Goal: Transaction & Acquisition: Purchase product/service

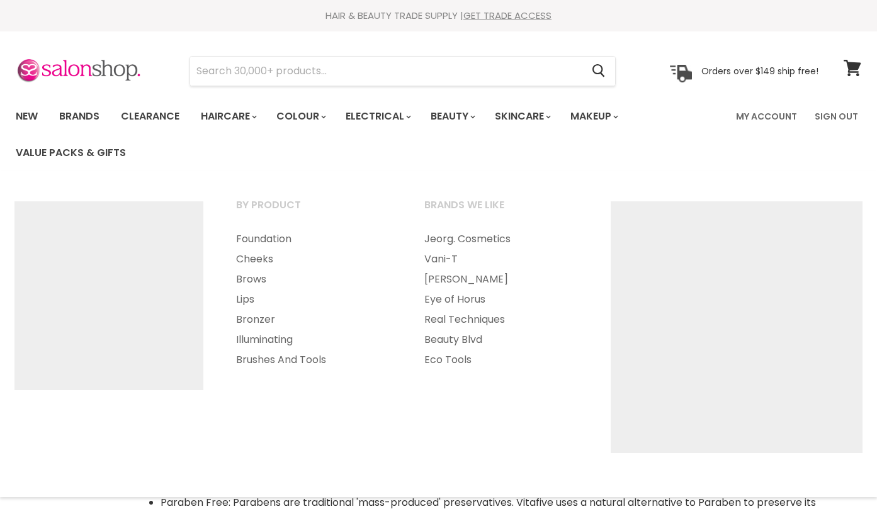
select select "created-descending"
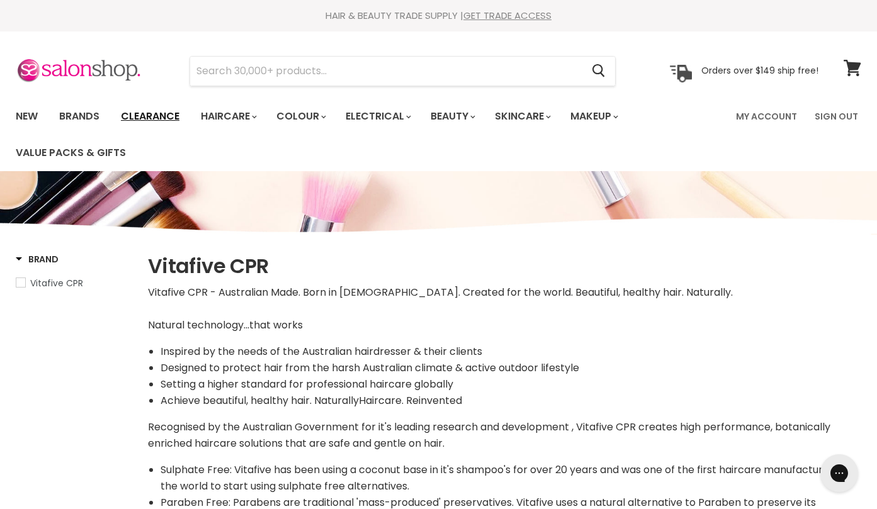
click at [158, 120] on link "Clearance" at bounding box center [149, 116] width 77 height 26
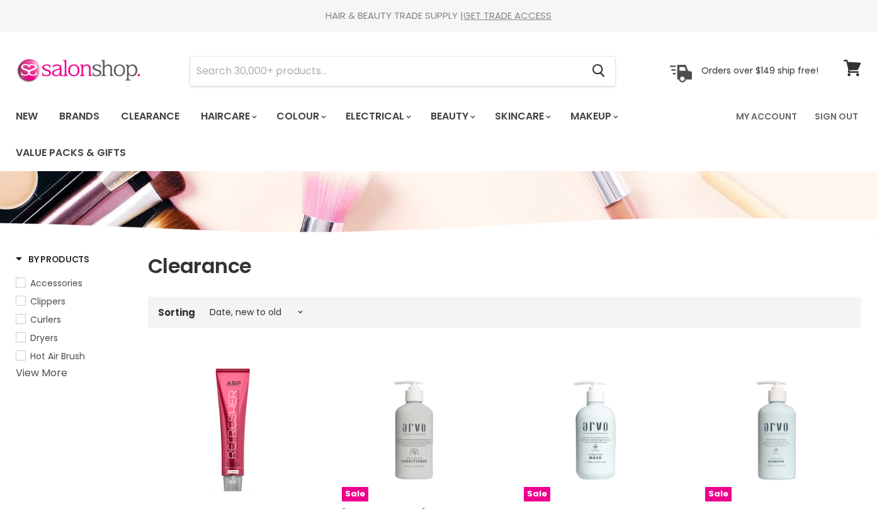
select select "created-descending"
click at [154, 111] on link "Clearance" at bounding box center [149, 116] width 77 height 26
select select "created-descending"
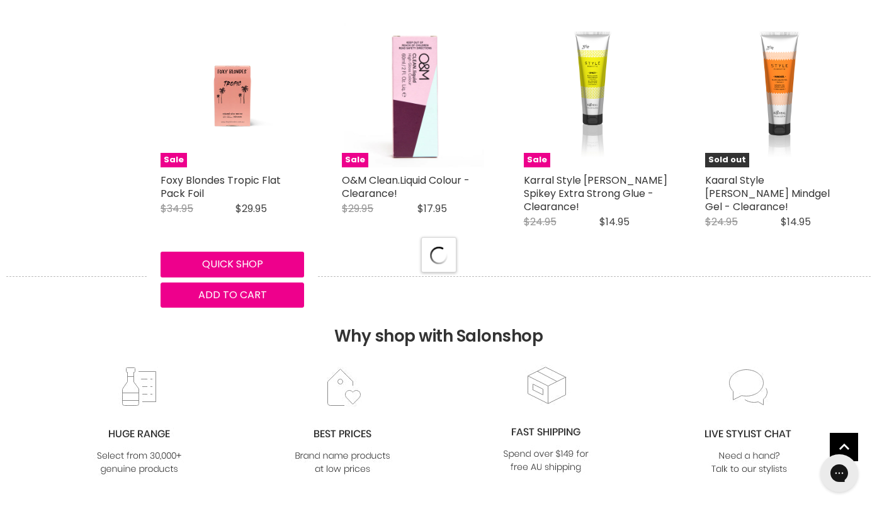
select select "created-descending"
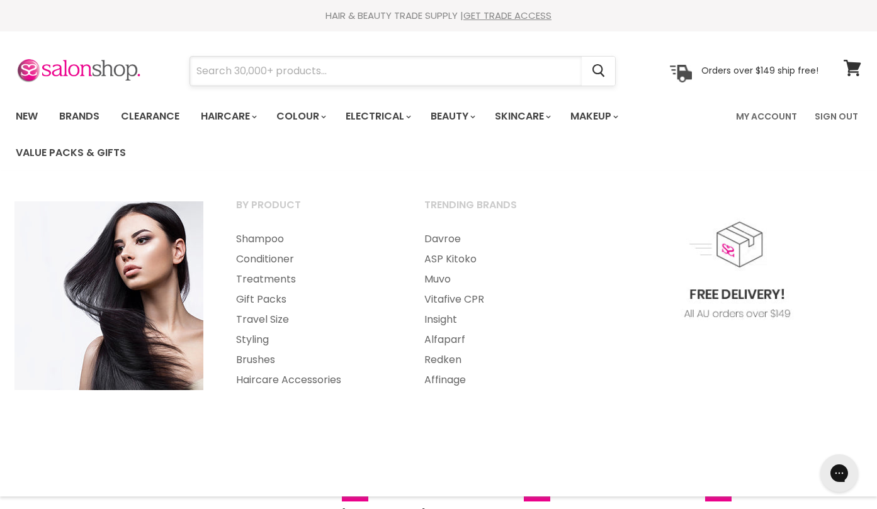
click at [260, 71] on input "Search" at bounding box center [385, 71] width 391 height 29
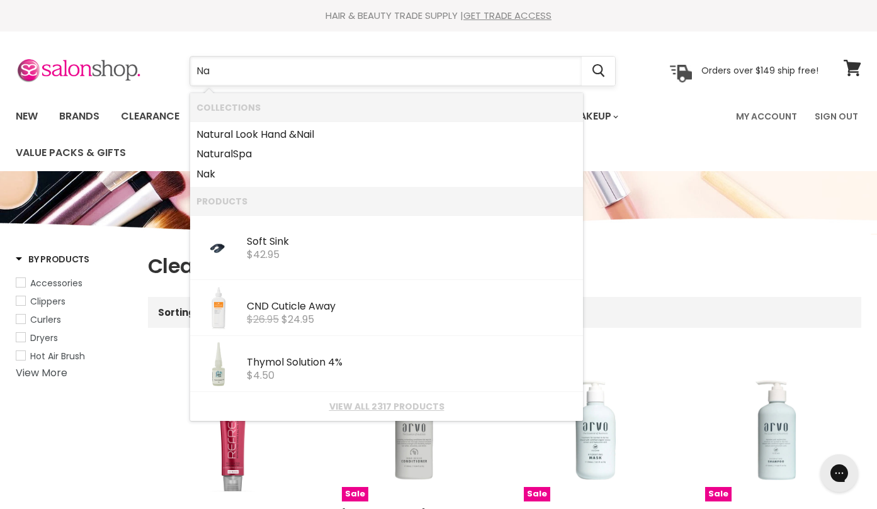
type input "Nak"
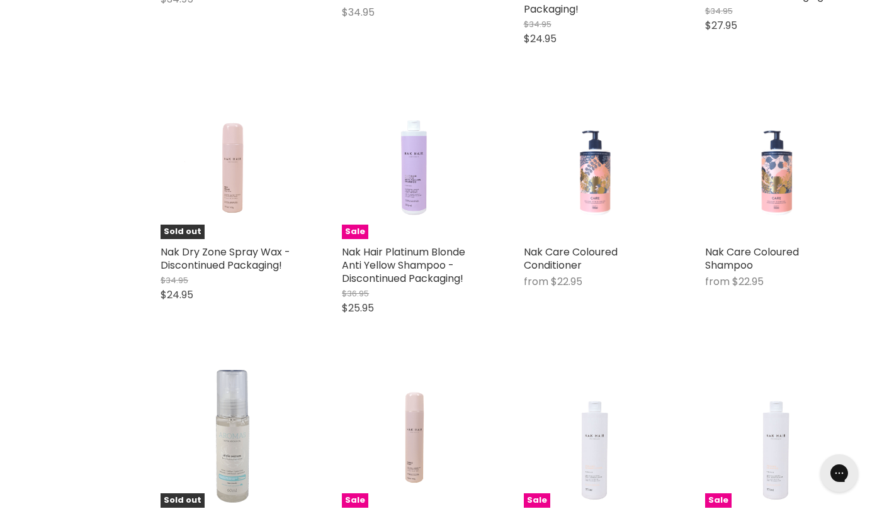
scroll to position [4420, 0]
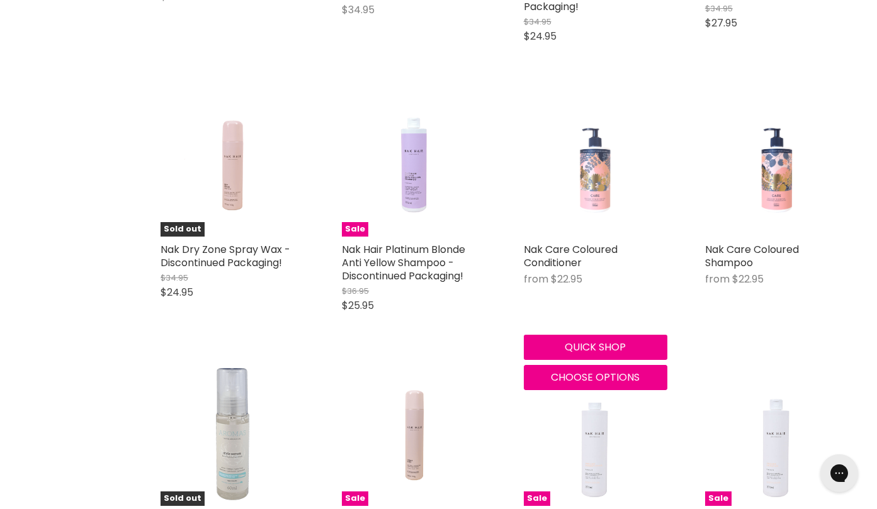
click at [596, 217] on img "Main content" at bounding box center [594, 164] width 33 height 143
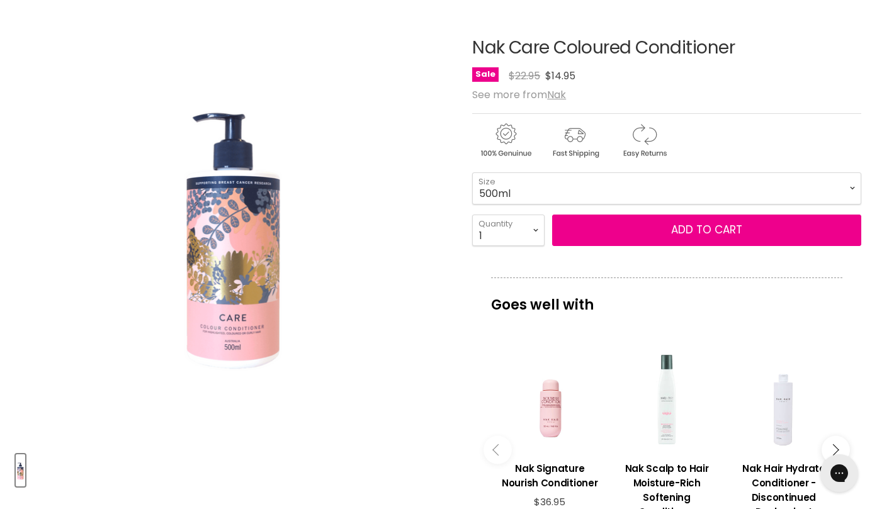
scroll to position [181, 0]
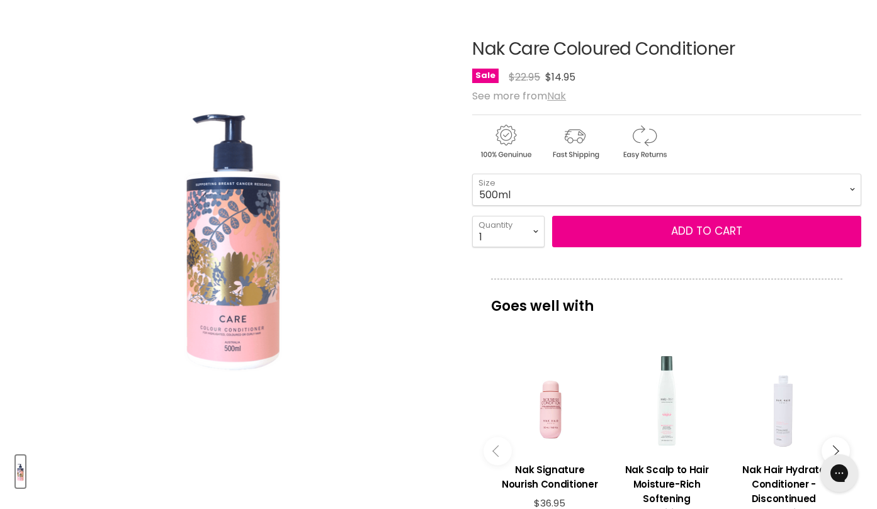
click at [557, 96] on u "Nak" at bounding box center [556, 96] width 19 height 14
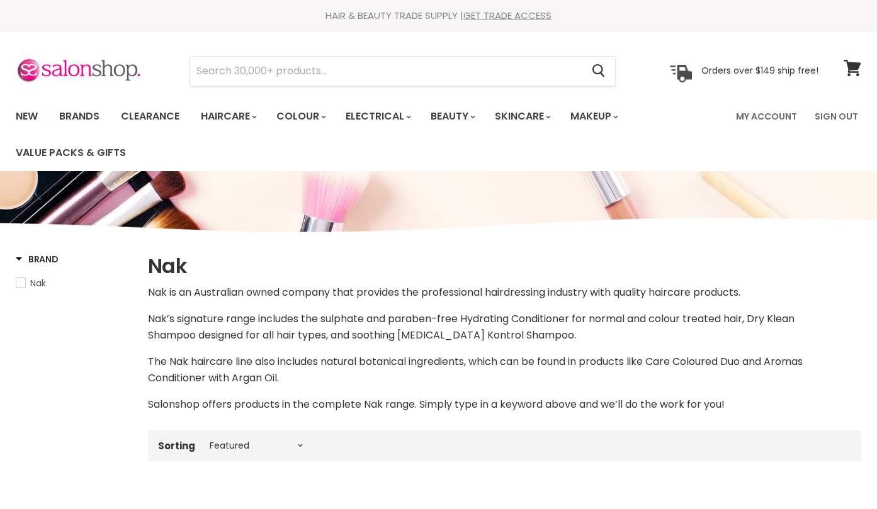
select select "manual"
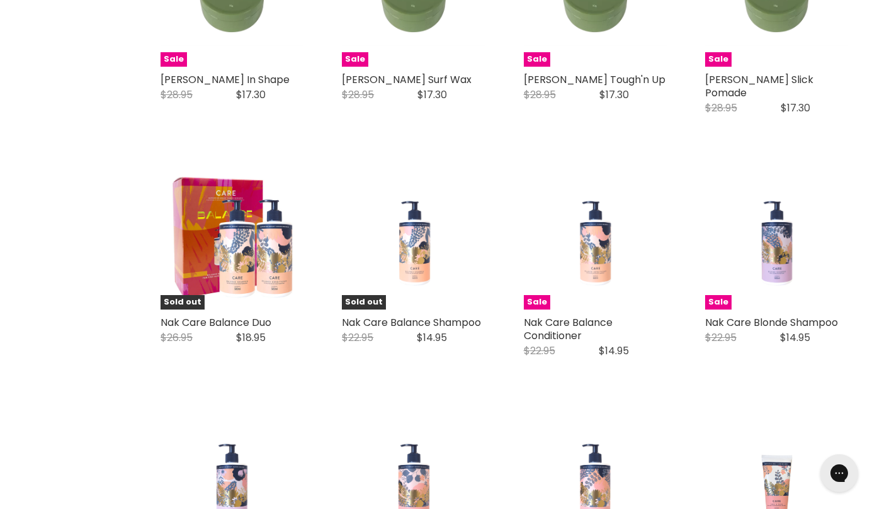
scroll to position [2821, 0]
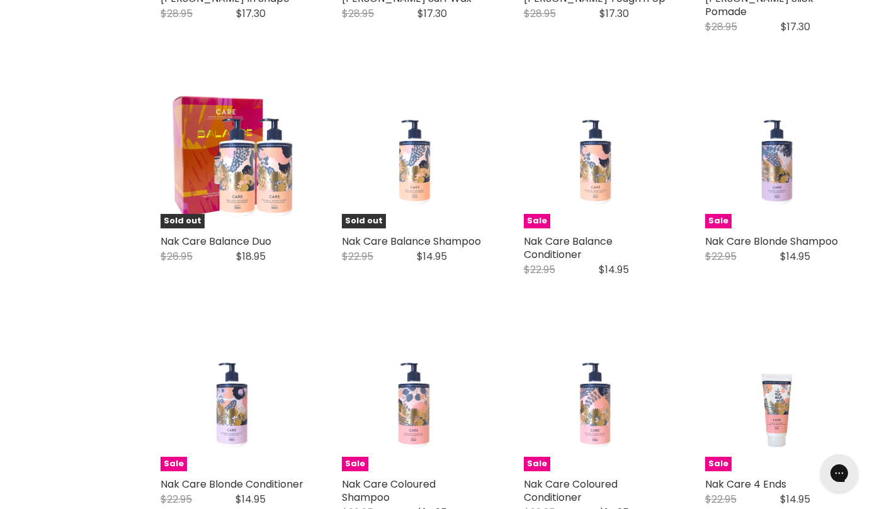
scroll to position [2949, 0]
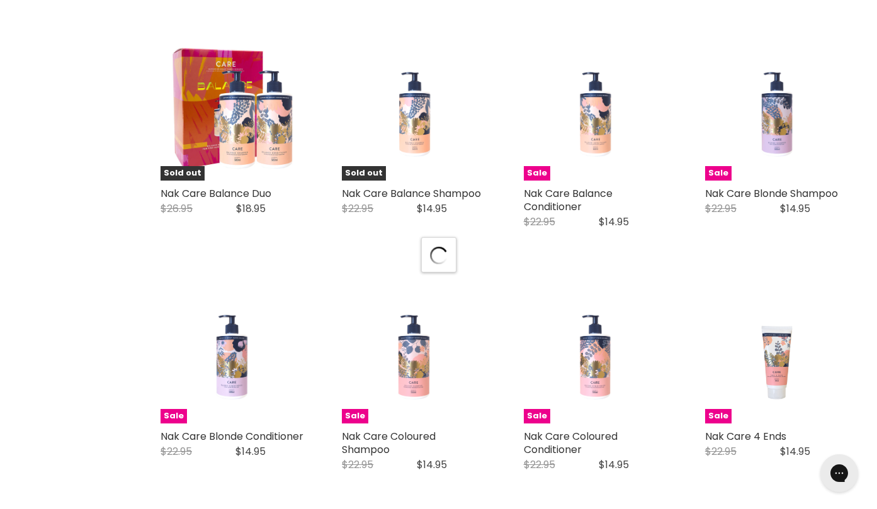
select select "manual"
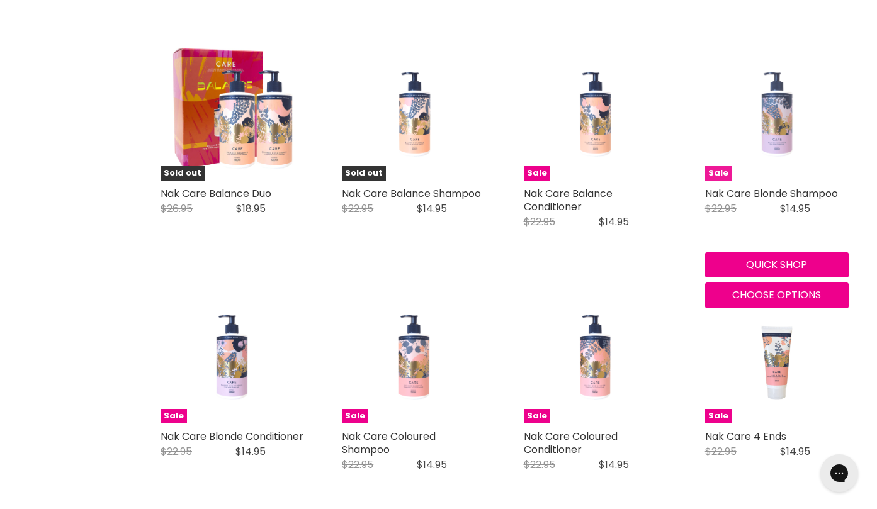
click at [778, 124] on img "Main content" at bounding box center [775, 108] width 33 height 143
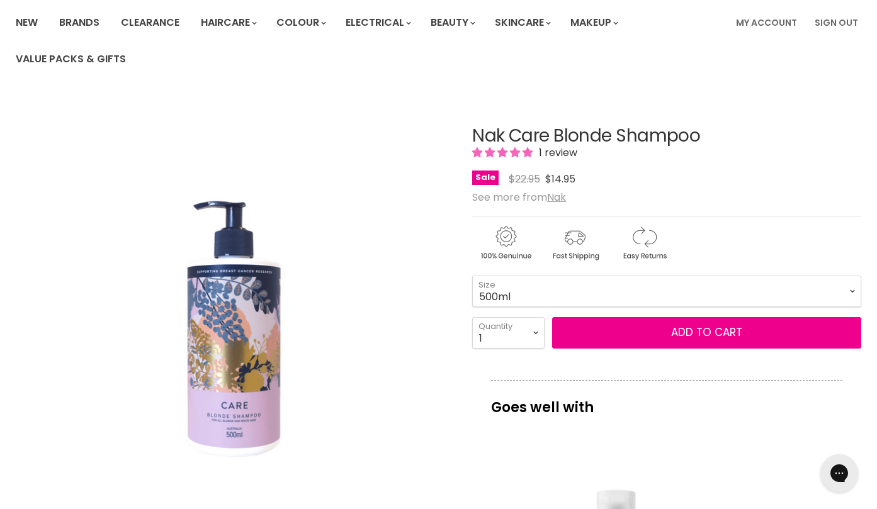
scroll to position [94, 0]
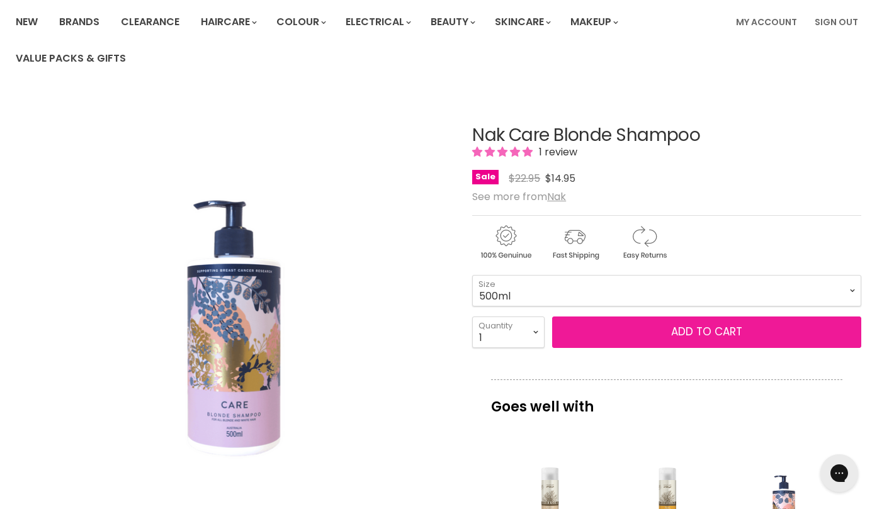
click at [664, 335] on button "Add to cart" at bounding box center [706, 331] width 309 height 31
click at [688, 332] on span "Add to cart" at bounding box center [706, 331] width 71 height 15
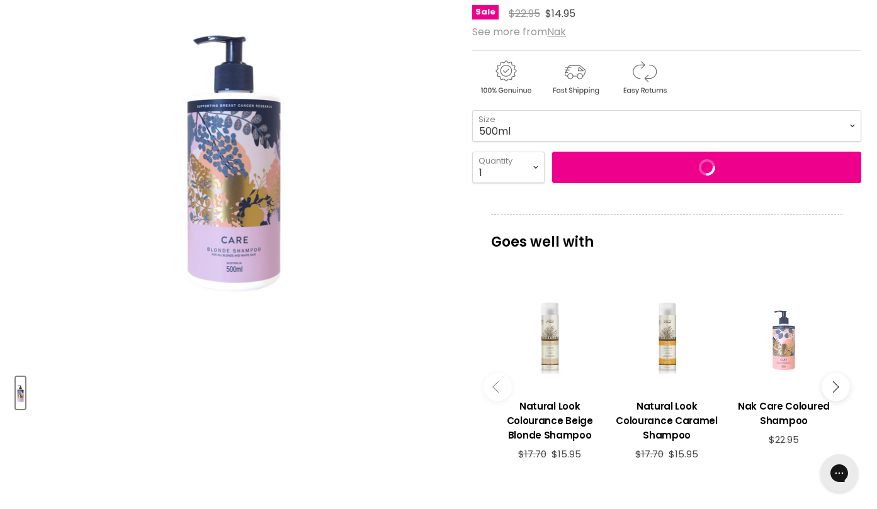
scroll to position [264, 0]
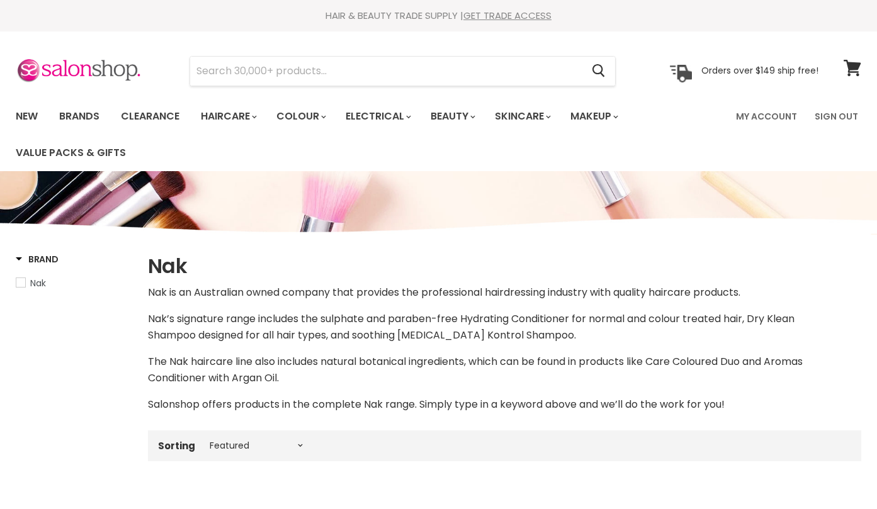
select select "manual"
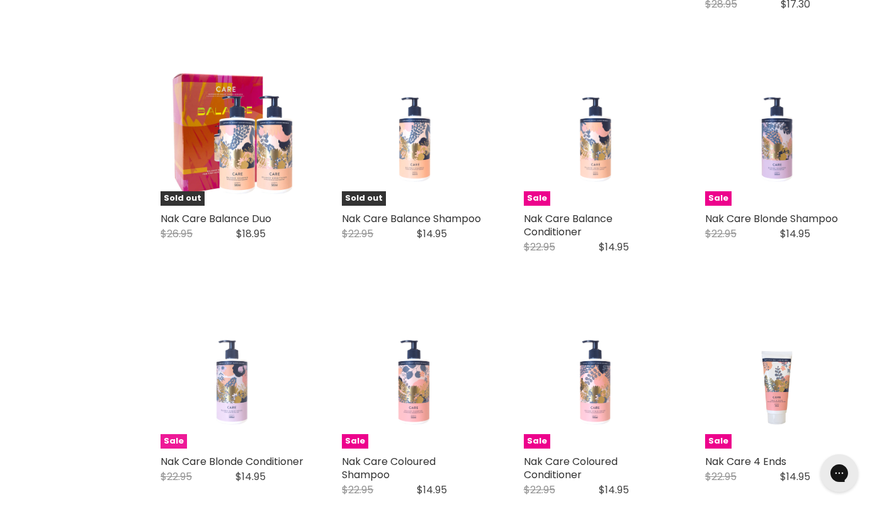
click at [240, 380] on img "Main content" at bounding box center [232, 376] width 34 height 143
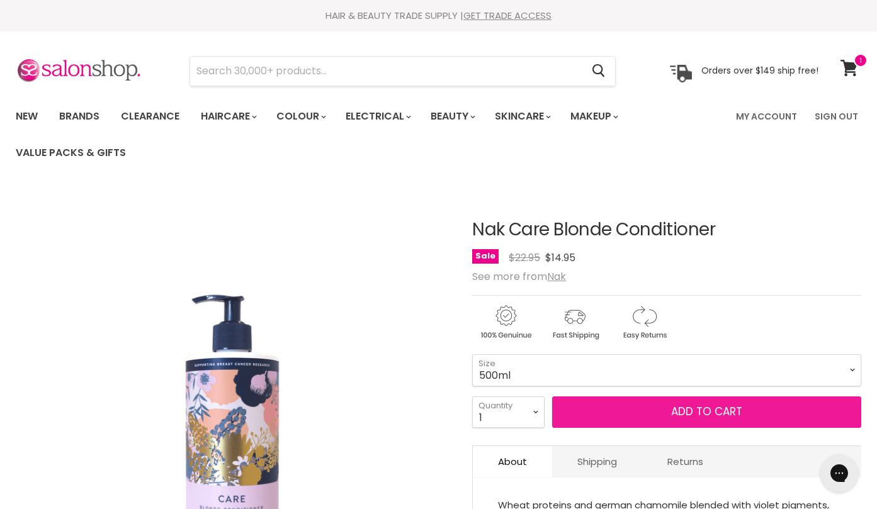
click at [637, 408] on button "Add to cart" at bounding box center [706, 411] width 309 height 31
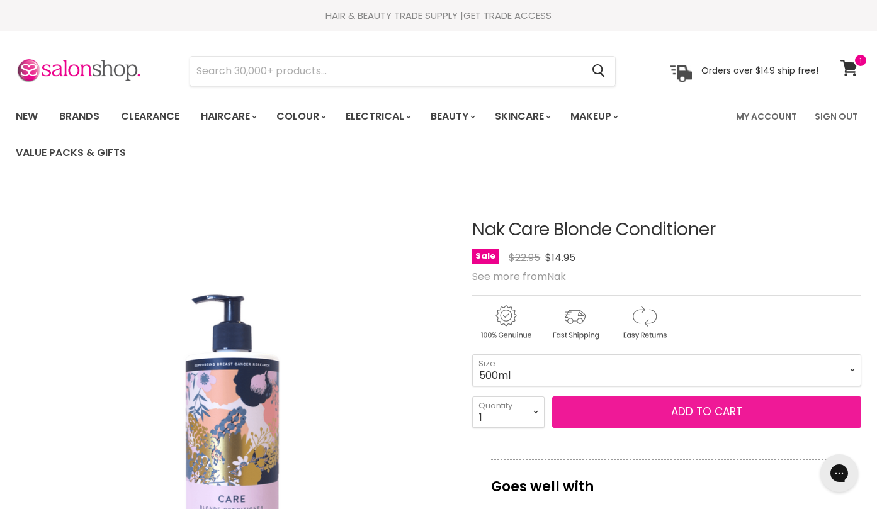
click at [636, 410] on button "Add to cart" at bounding box center [706, 411] width 309 height 31
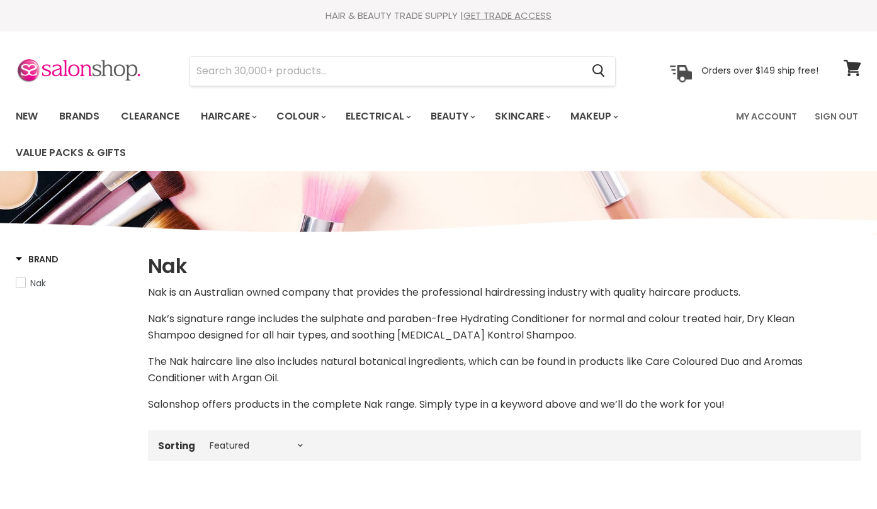
select select "manual"
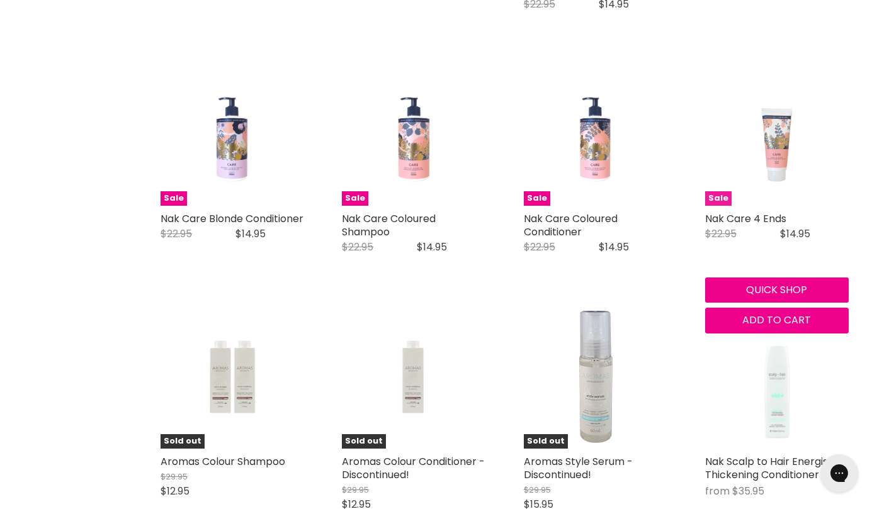
click at [778, 143] on img "Main content" at bounding box center [777, 133] width 96 height 143
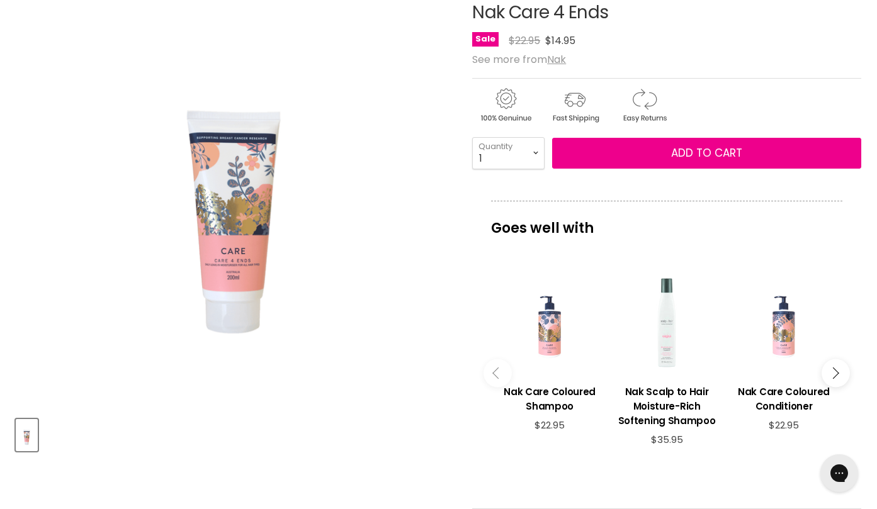
scroll to position [210, 0]
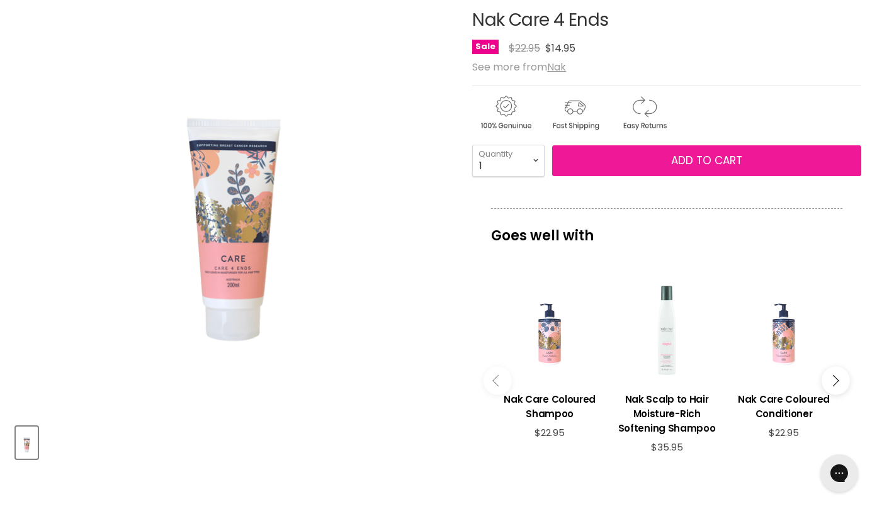
click at [775, 151] on button "Add to cart" at bounding box center [706, 160] width 309 height 31
click at [727, 151] on button "Add to cart" at bounding box center [706, 160] width 309 height 31
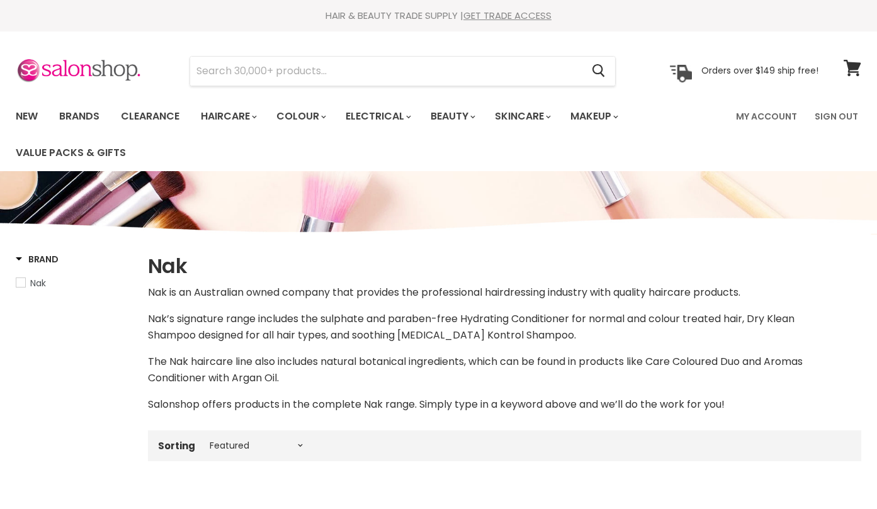
select select "manual"
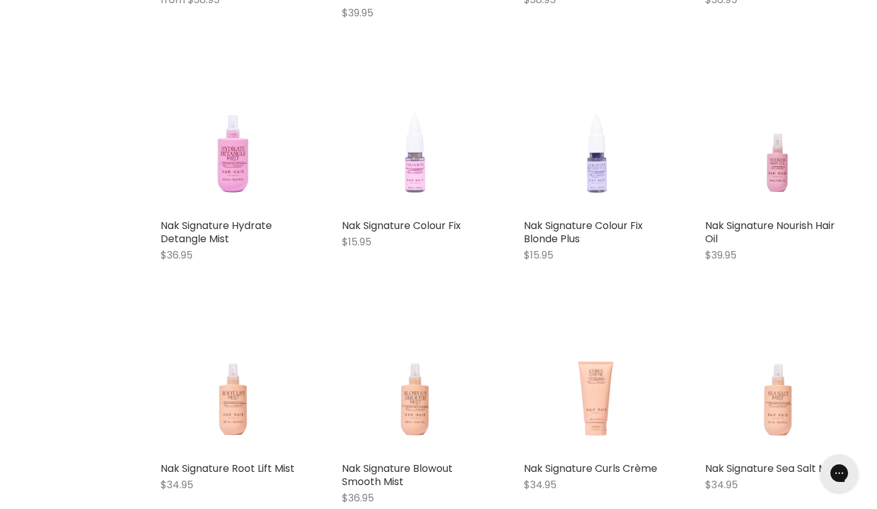
scroll to position [5971, 0]
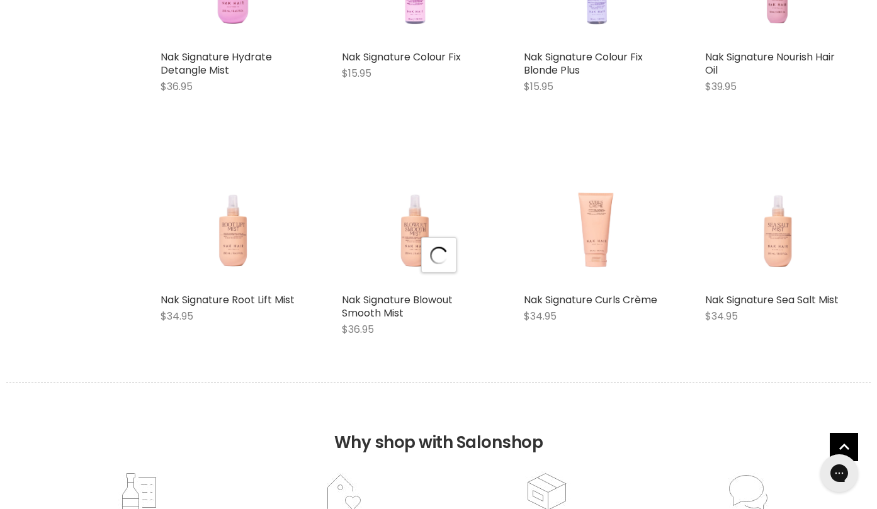
select select "manual"
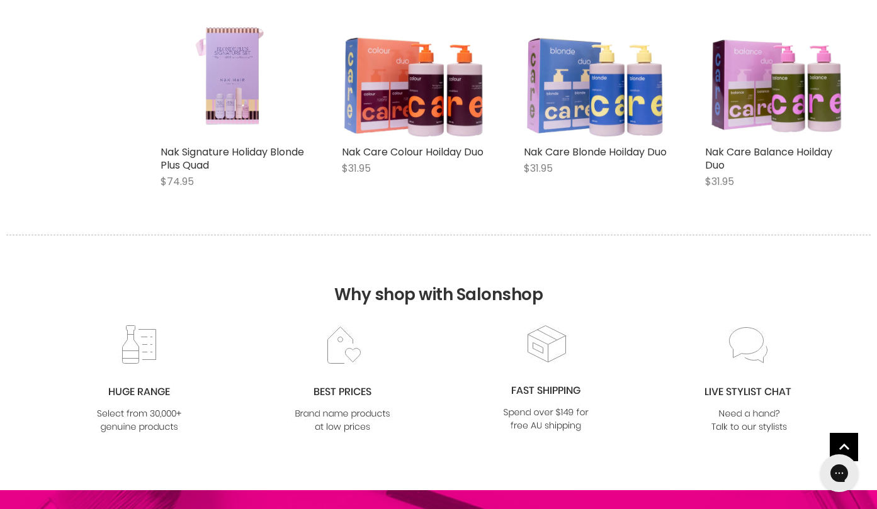
scroll to position [9233, 0]
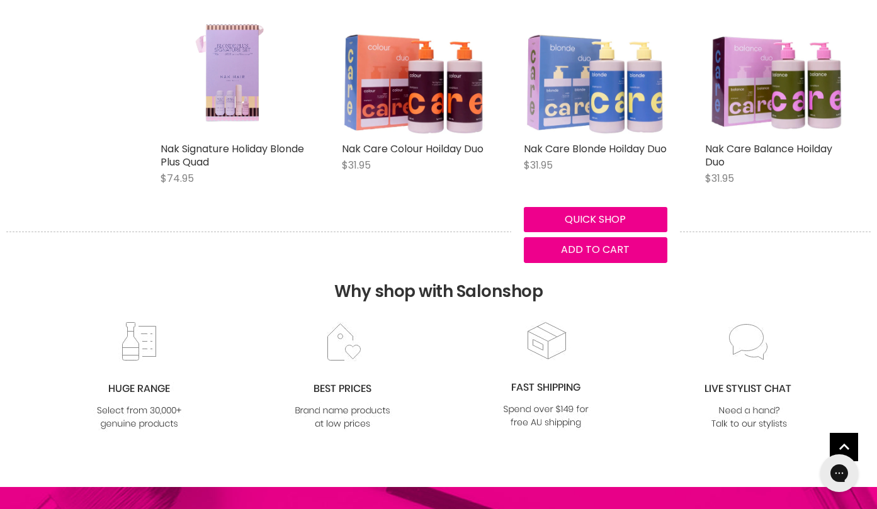
click at [583, 94] on img "Main content" at bounding box center [595, 63] width 143 height 143
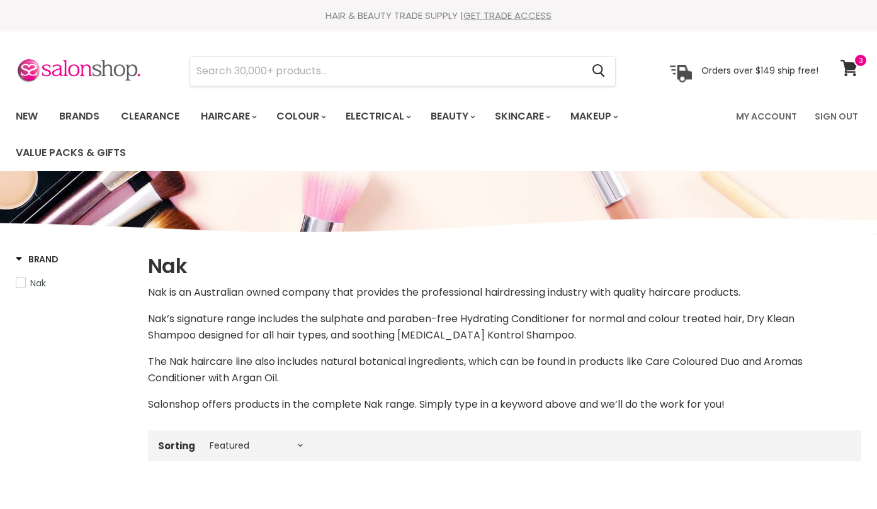
select select "manual"
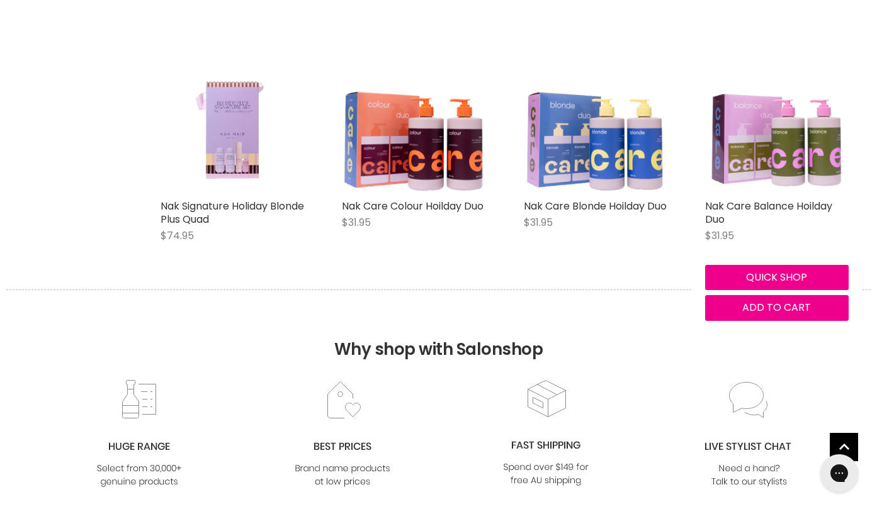
click at [766, 171] on img "Main content" at bounding box center [776, 121] width 143 height 143
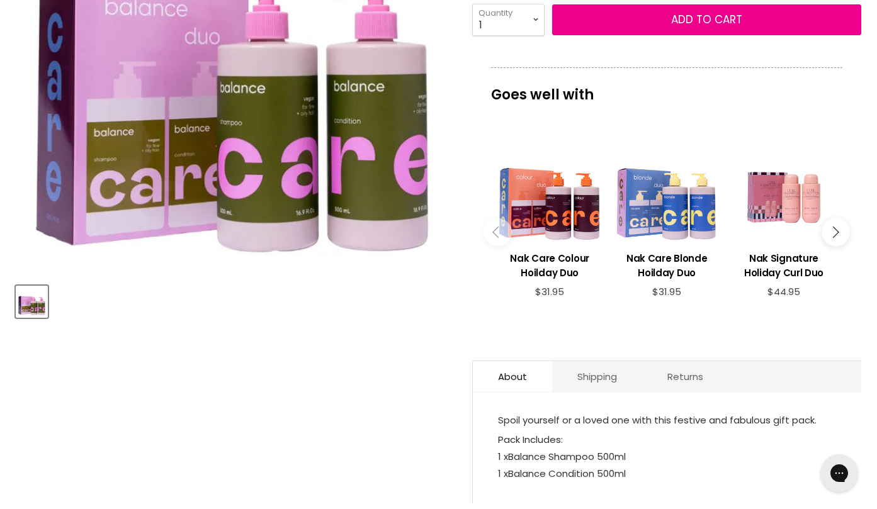
scroll to position [346, 0]
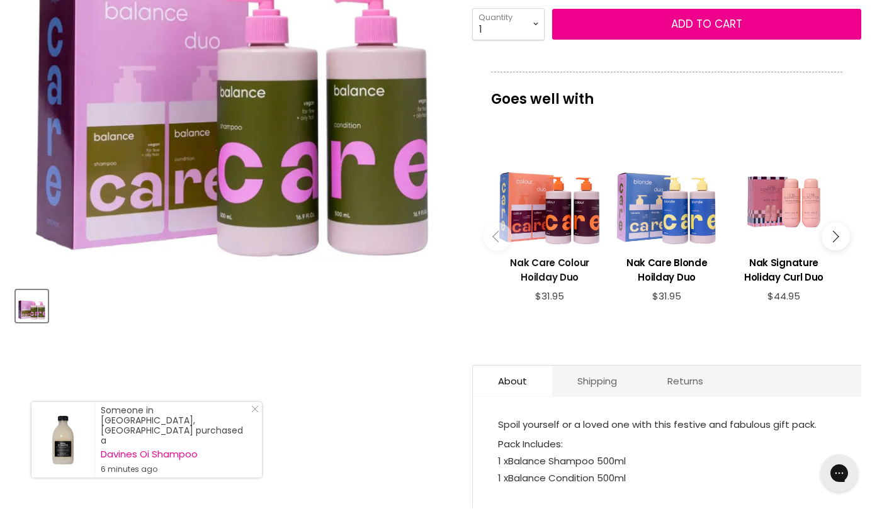
click at [552, 264] on h3 "Nak Care Colour Hoilday Duo" at bounding box center [549, 269] width 104 height 29
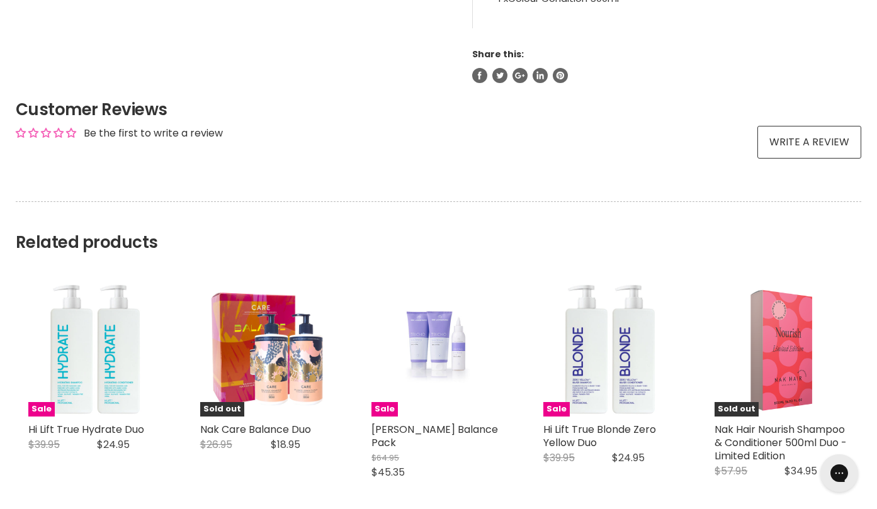
scroll to position [830, 0]
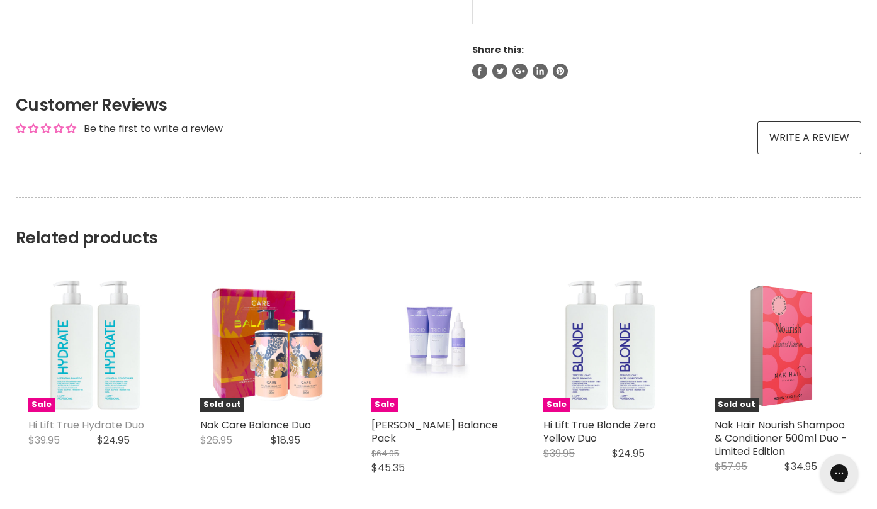
click at [111, 424] on link "Hi Lift True Hydrate Duo" at bounding box center [86, 425] width 116 height 14
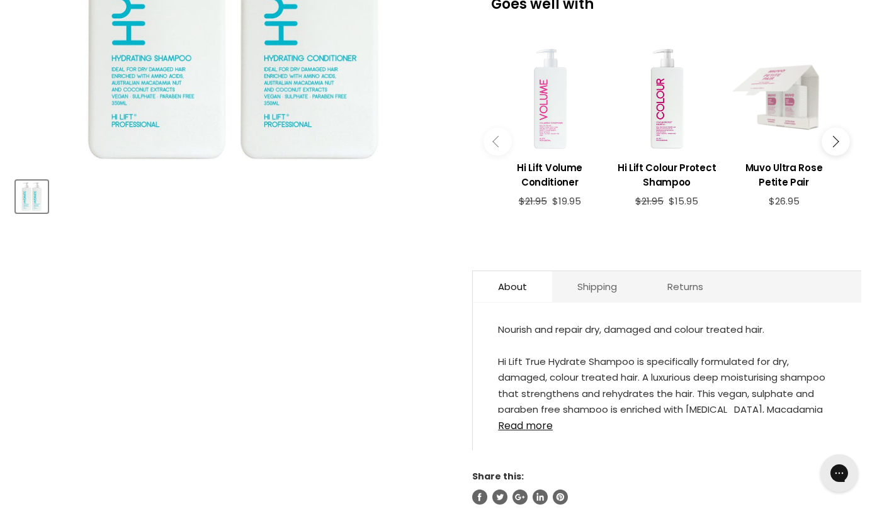
scroll to position [478, 0]
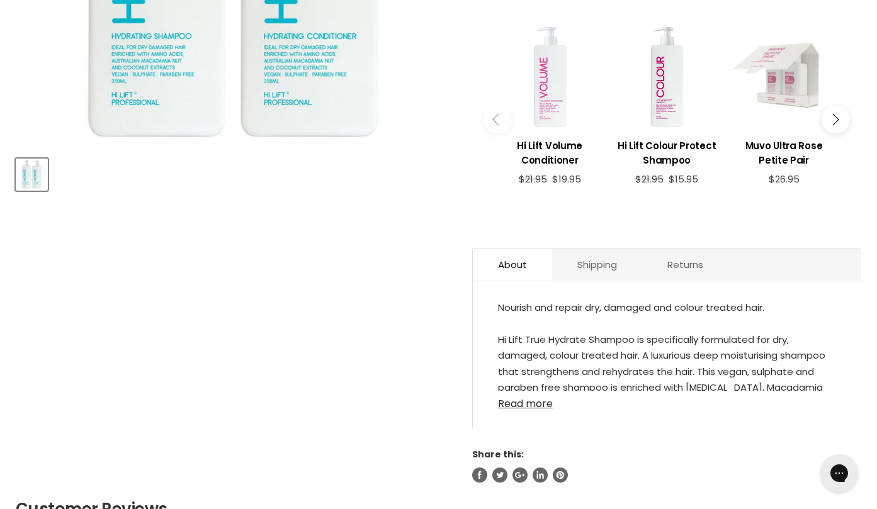
click at [526, 405] on link "Read more" at bounding box center [667, 400] width 338 height 19
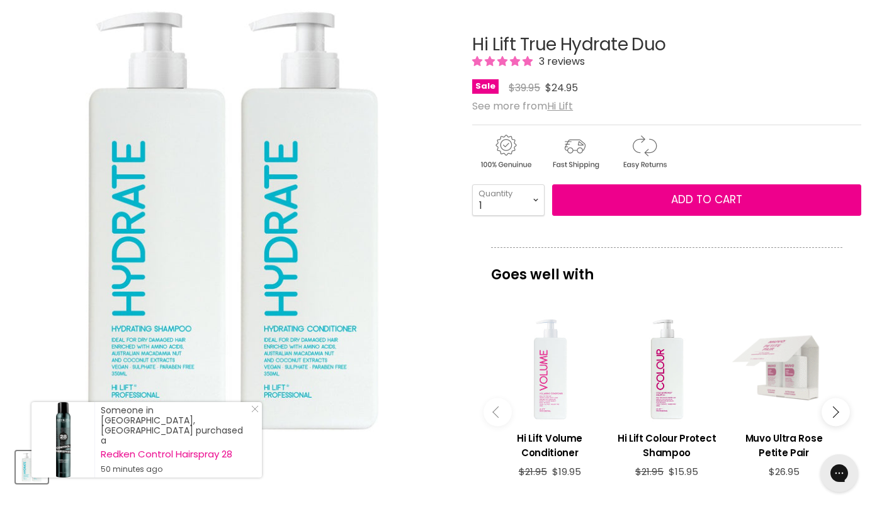
scroll to position [198, 0]
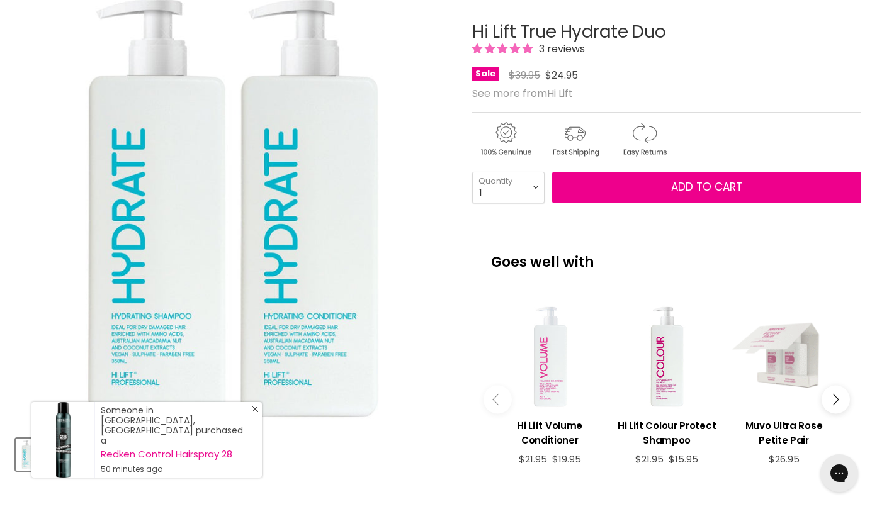
click at [255, 413] on icon "Close Icon" at bounding box center [255, 409] width 8 height 8
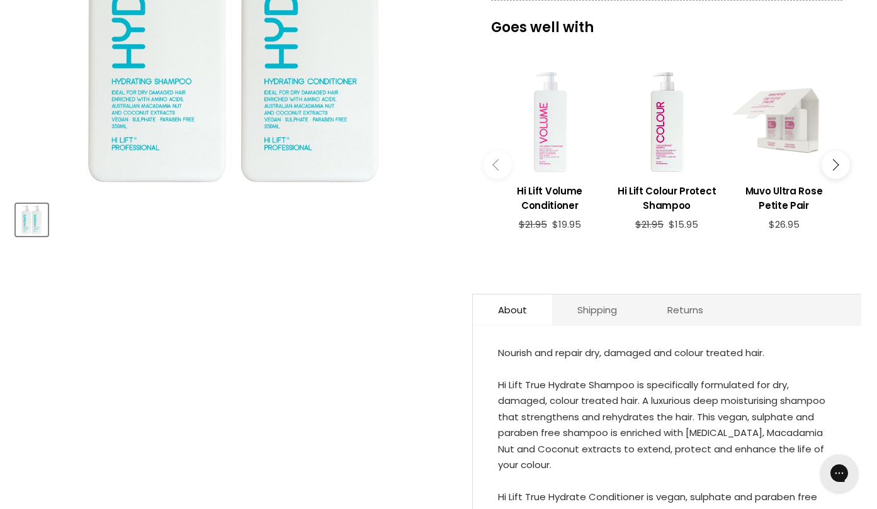
scroll to position [241, 0]
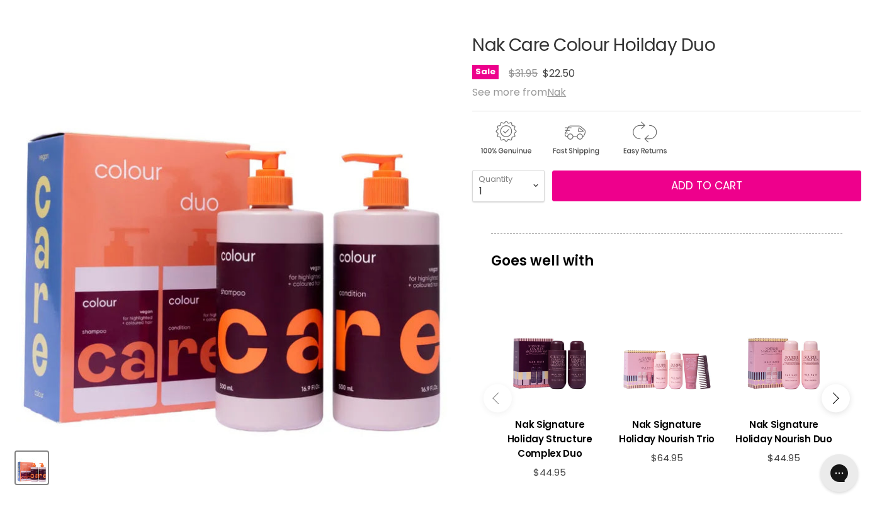
scroll to position [181, 0]
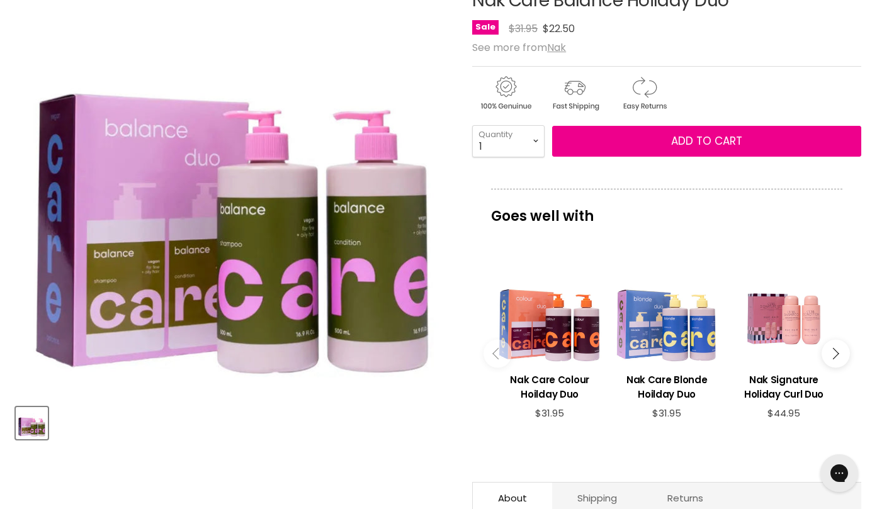
scroll to position [349, 0]
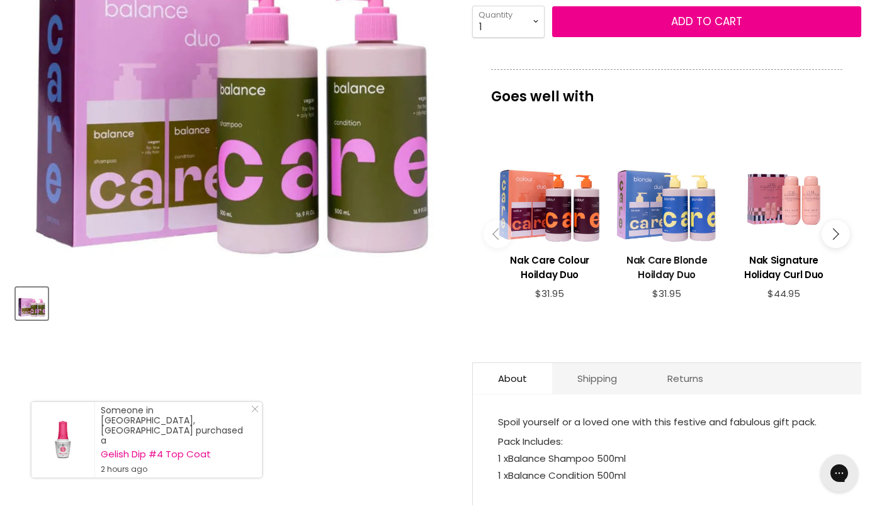
click at [671, 260] on h3 "Nak Care Blonde Hoilday Duo" at bounding box center [666, 267] width 104 height 29
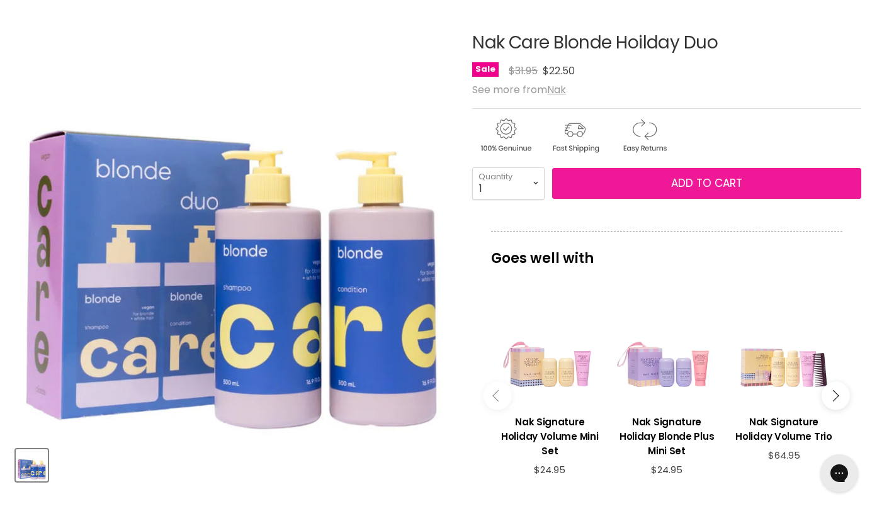
click at [686, 180] on span "Add to cart" at bounding box center [706, 183] width 71 height 15
click at [679, 184] on span "Add to cart" at bounding box center [706, 183] width 71 height 15
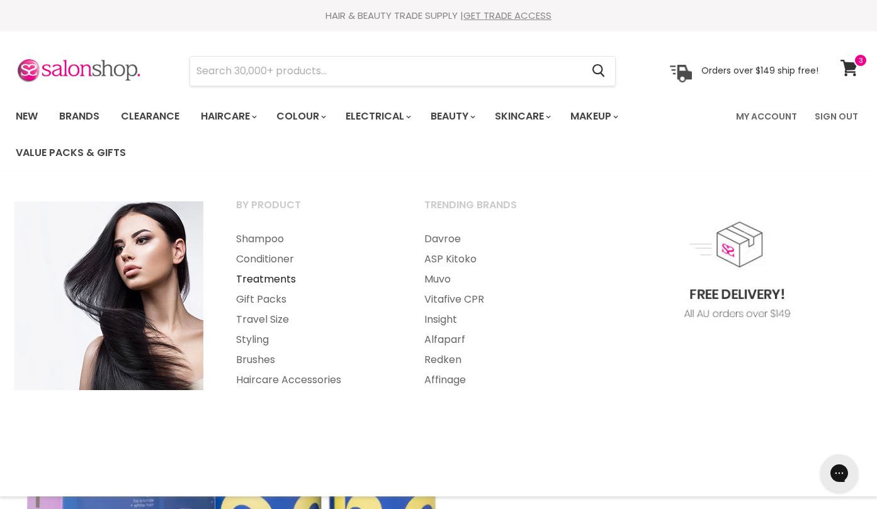
click at [269, 281] on link "Treatments" at bounding box center [313, 279] width 186 height 20
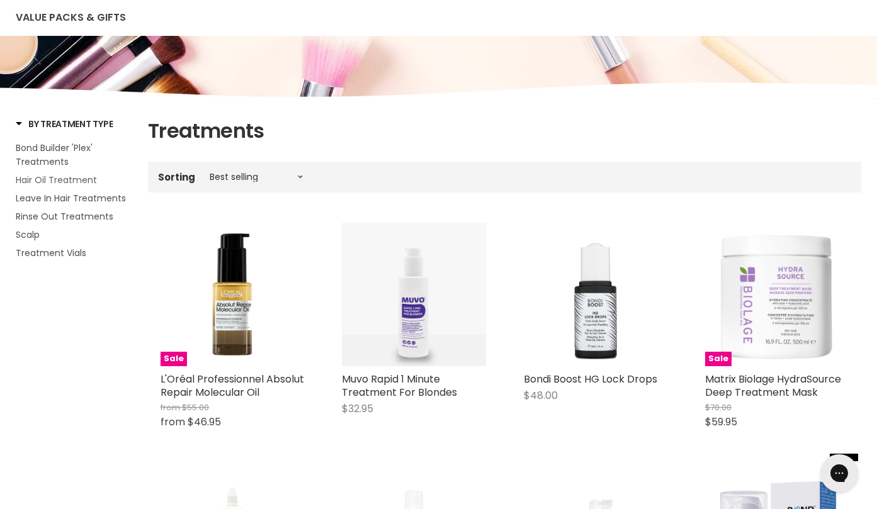
click at [82, 178] on span "Hair Oil Treatment" at bounding box center [56, 180] width 81 height 13
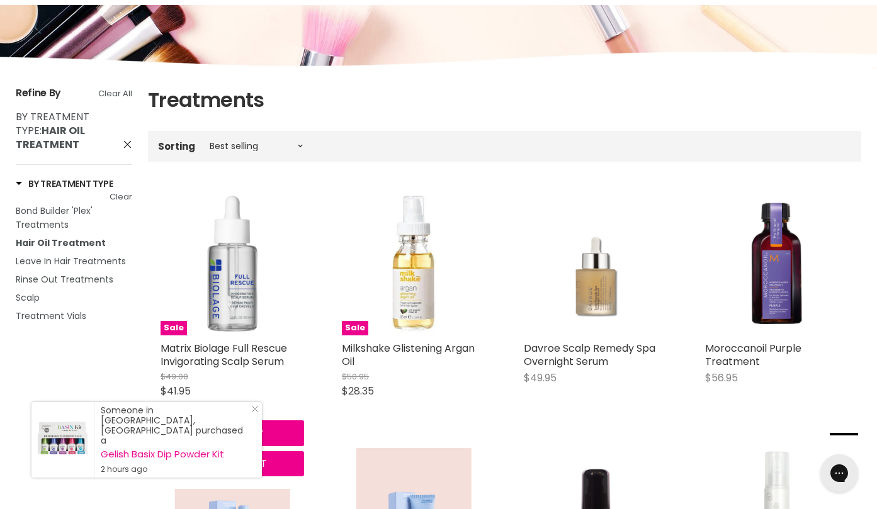
scroll to position [169, 0]
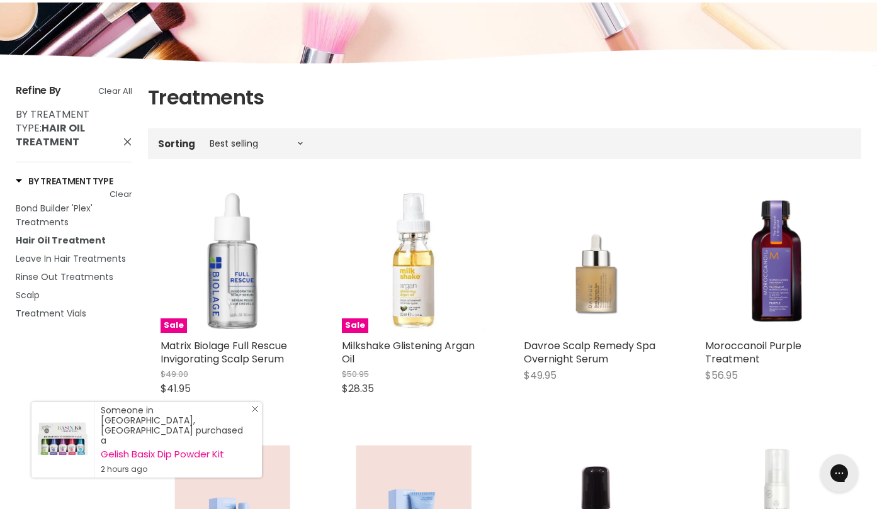
click at [254, 412] on line "Close Icon" at bounding box center [255, 409] width 6 height 6
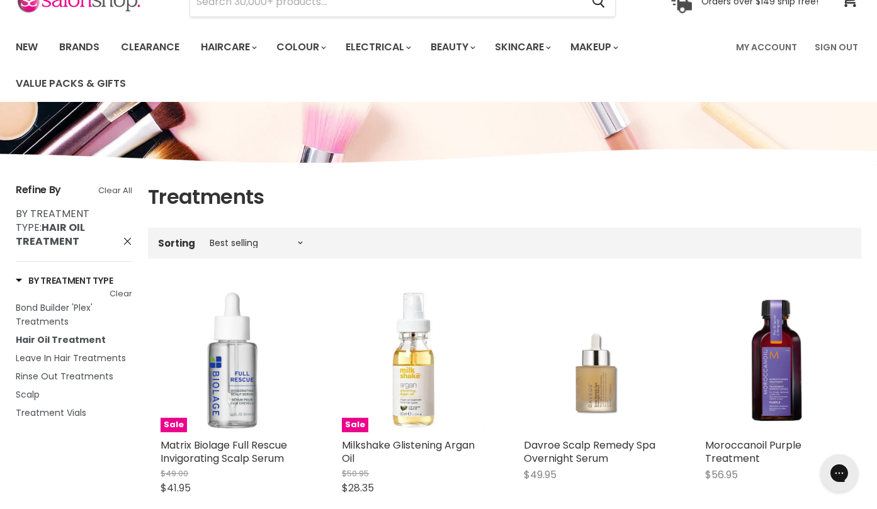
scroll to position [0, 0]
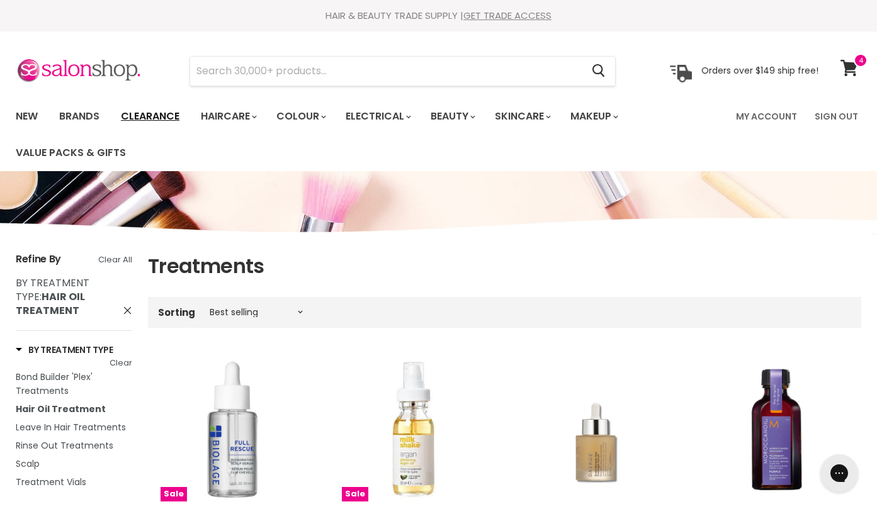
click at [144, 113] on link "Clearance" at bounding box center [149, 116] width 77 height 26
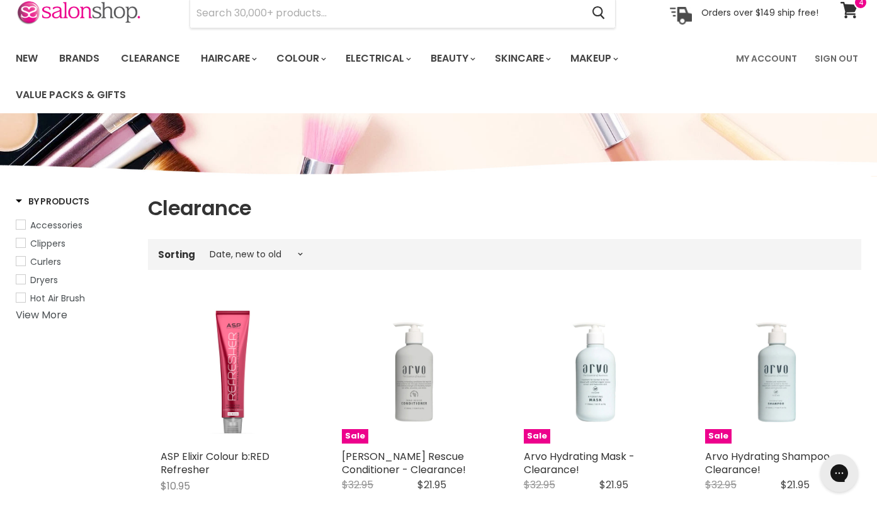
scroll to position [72, 0]
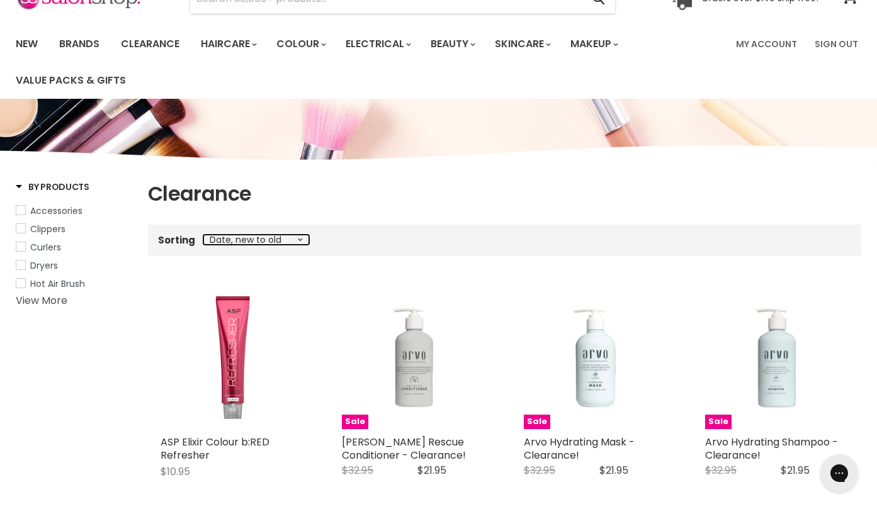
click at [297, 238] on select "Best selling Featured Price, low to high Price, high to low Alphabetically, A-Z…" at bounding box center [256, 240] width 106 height 10
select select "price-ascending"
click at [203, 235] on select "Best selling Featured Price, low to high Price, high to low Alphabetically, A-Z…" at bounding box center [256, 240] width 106 height 10
select select "price-ascending"
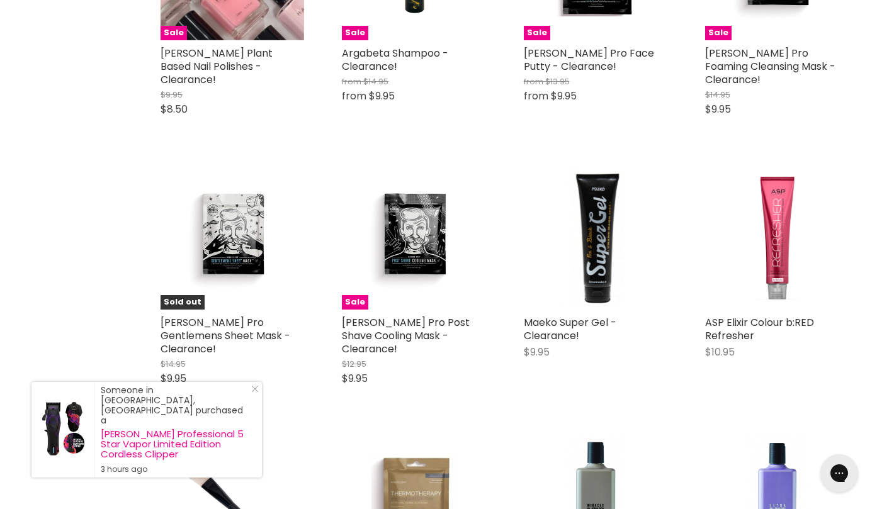
scroll to position [2359, 0]
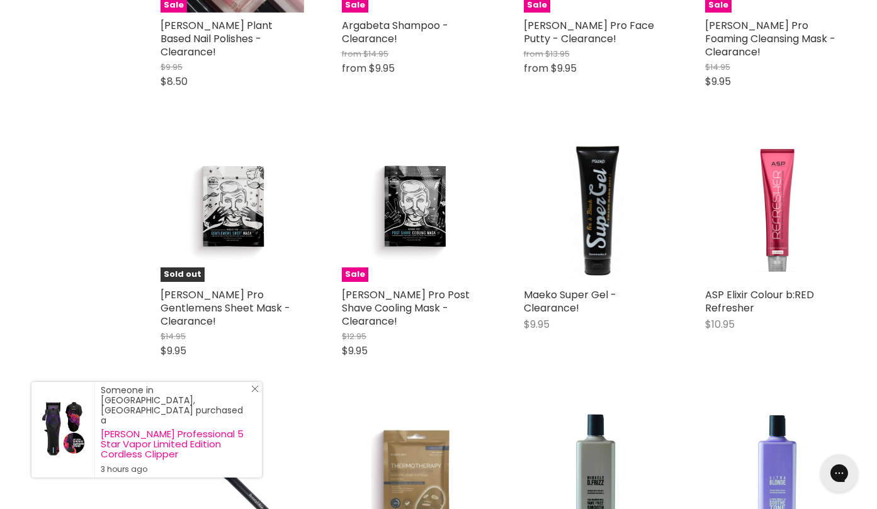
click at [252, 393] on icon "Close Icon" at bounding box center [255, 389] width 8 height 8
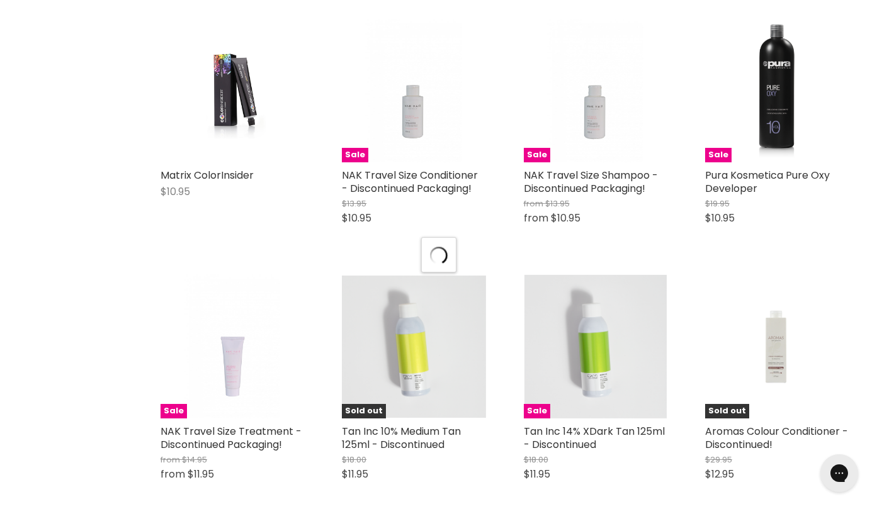
select select "price-ascending"
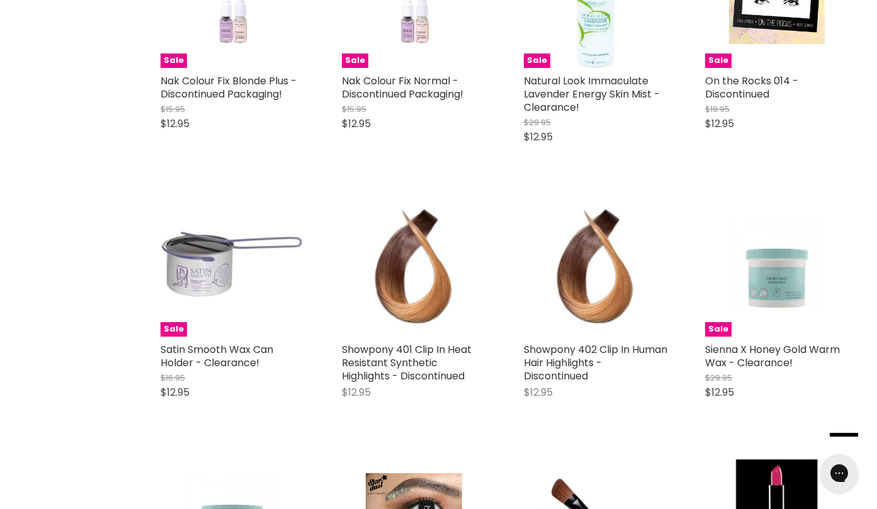
scroll to position [4661, 0]
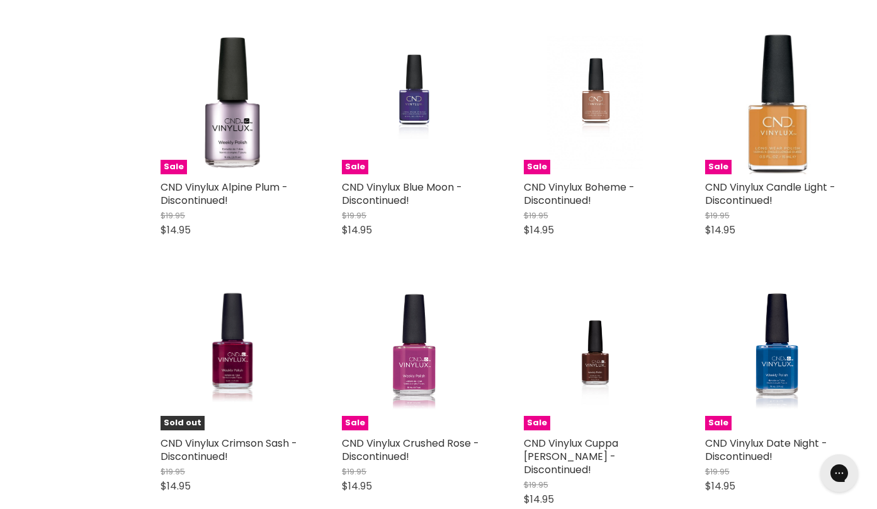
scroll to position [6192, 0]
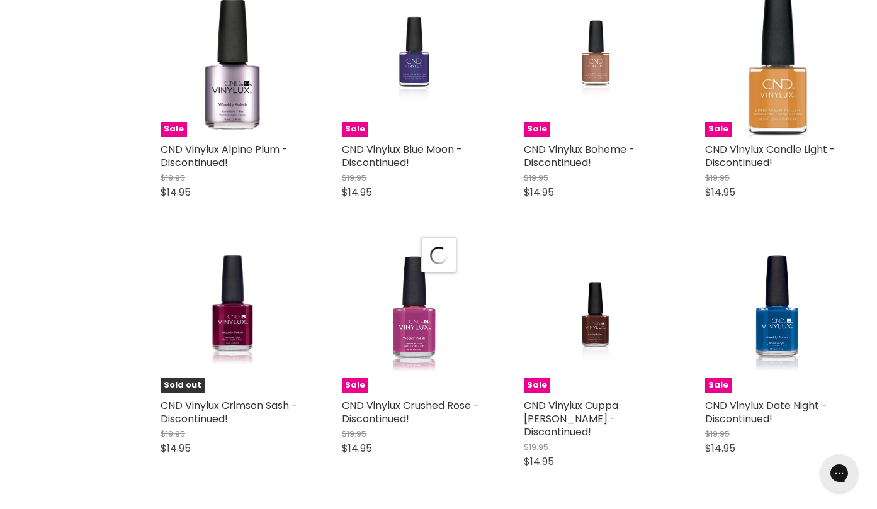
select select "price-ascending"
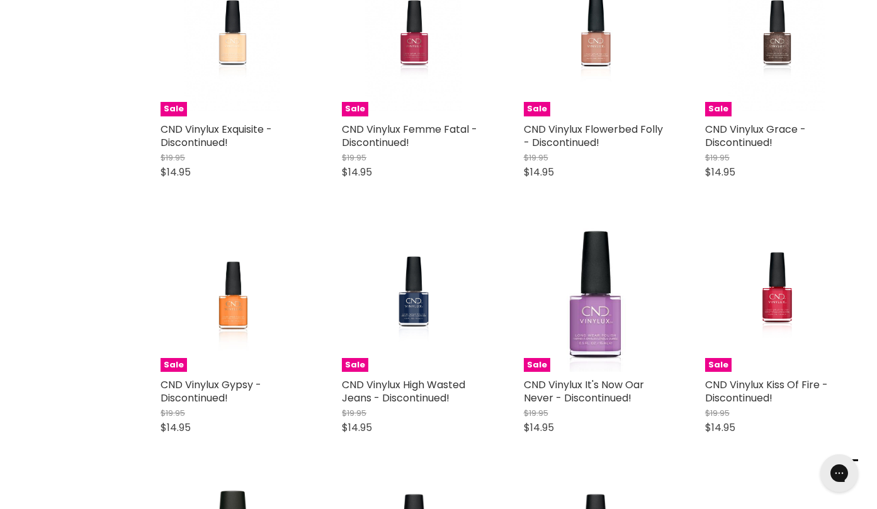
scroll to position [7004, 0]
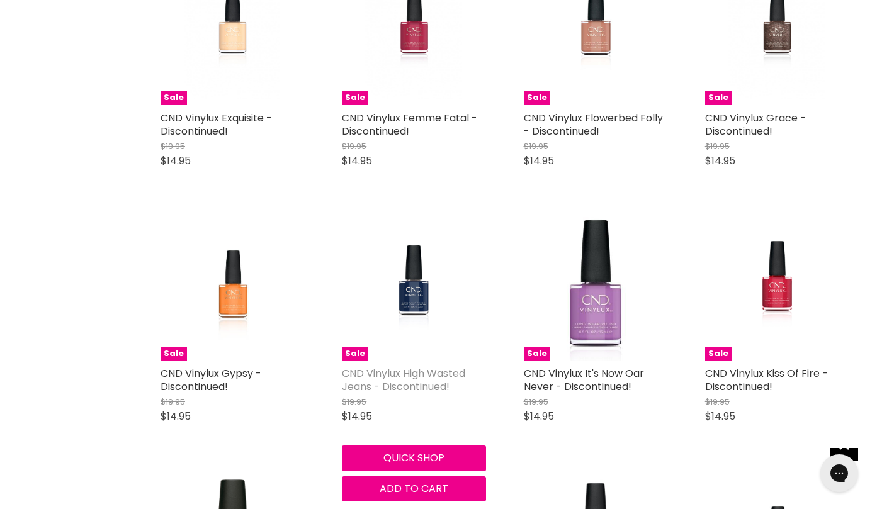
click at [408, 366] on link "CND Vinylux High Wasted Jeans - Discontinued!" at bounding box center [403, 380] width 123 height 28
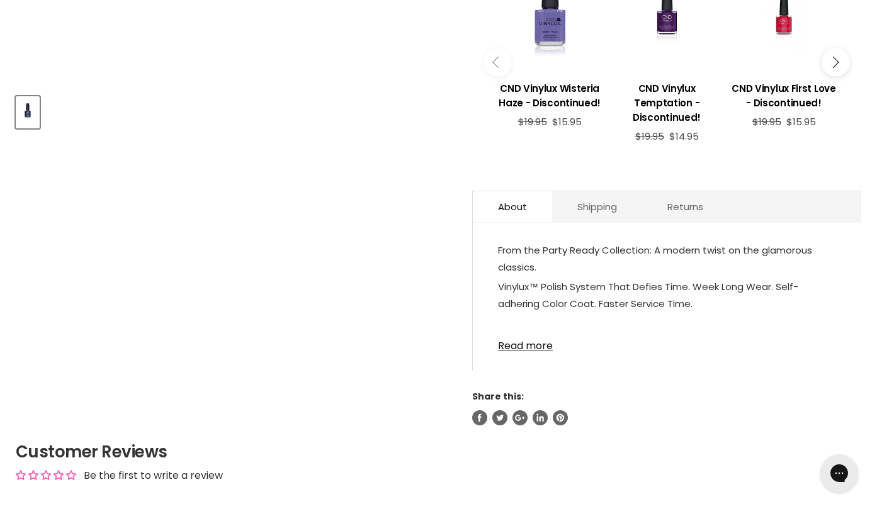
scroll to position [566, 0]
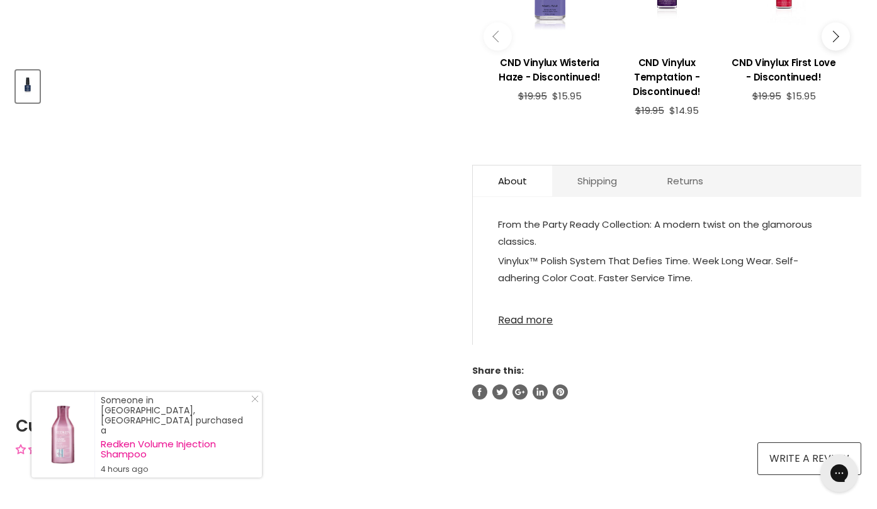
click at [527, 320] on link "Read more" at bounding box center [667, 316] width 338 height 19
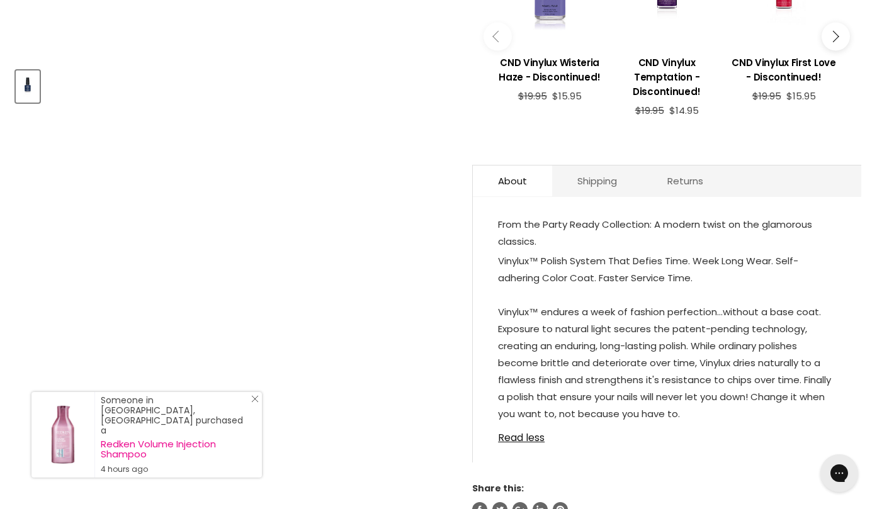
click at [255, 403] on icon "Close Icon" at bounding box center [255, 399] width 8 height 8
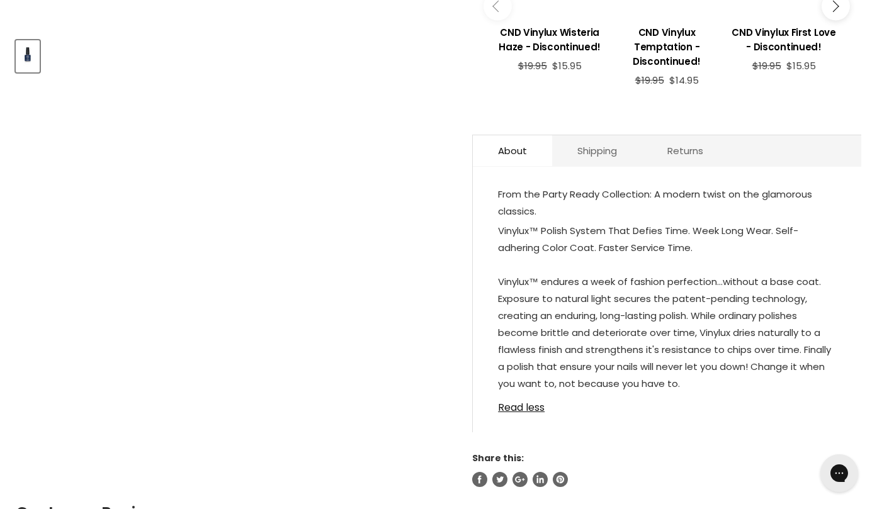
scroll to position [542, 0]
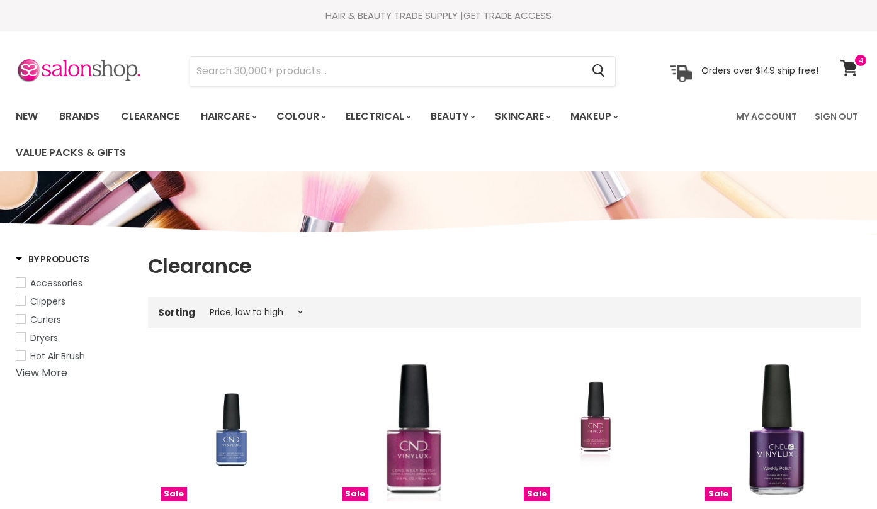
select select "price-ascending"
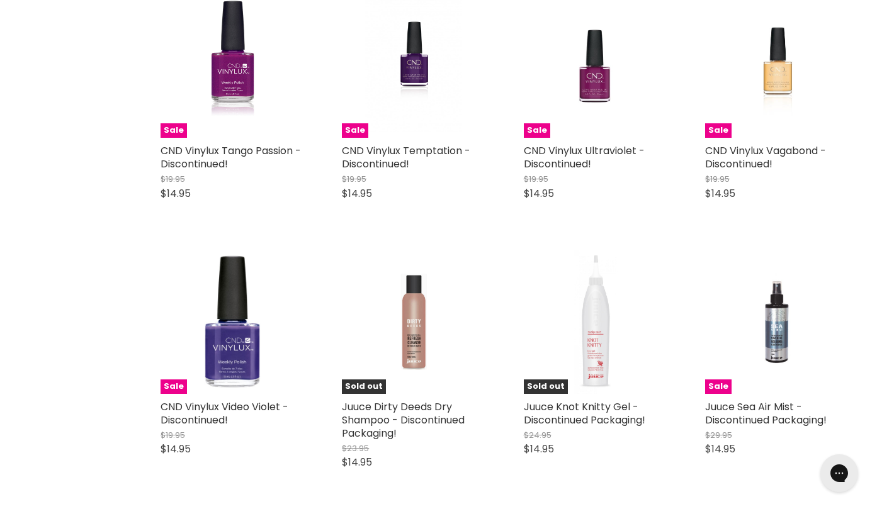
scroll to position [2509, 0]
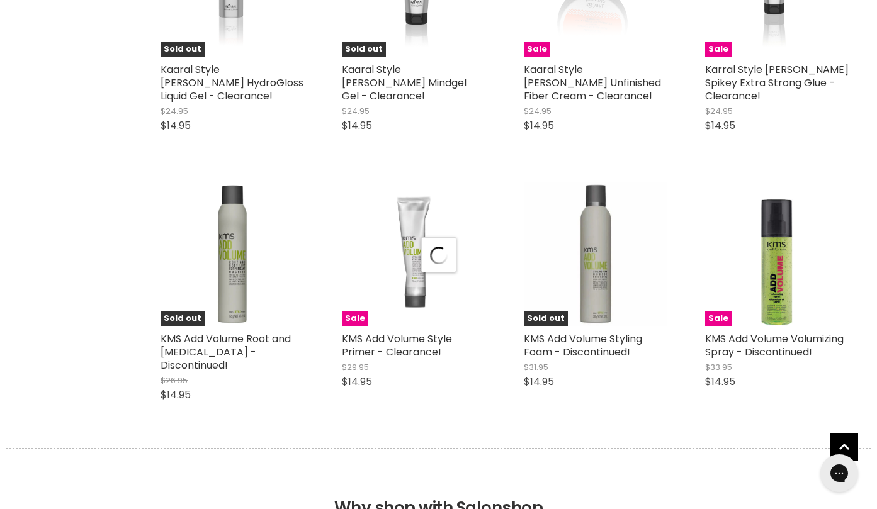
select select "price-ascending"
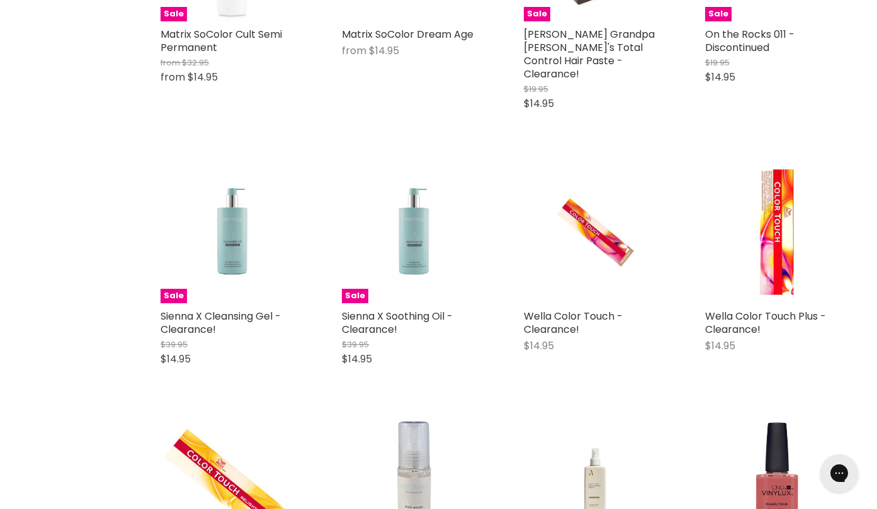
scroll to position [3941, 0]
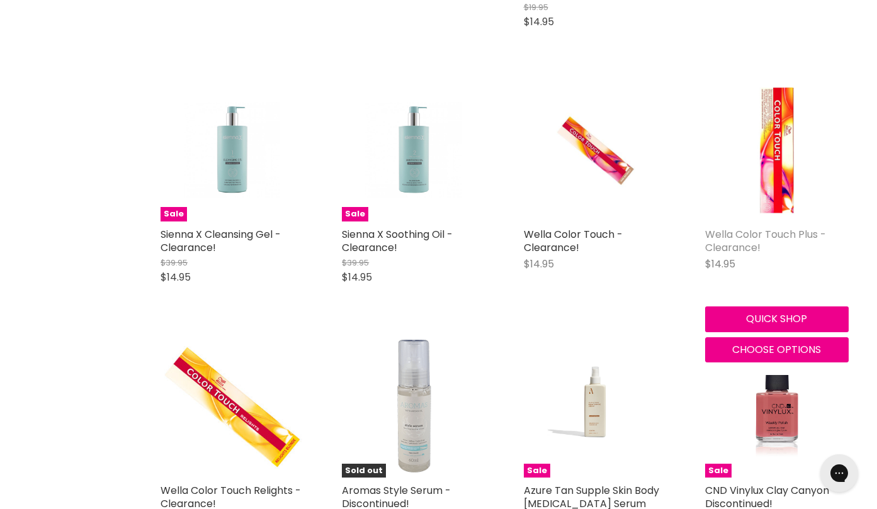
click at [714, 227] on link "Wella Color Touch Plus - Clearance!" at bounding box center [765, 241] width 121 height 28
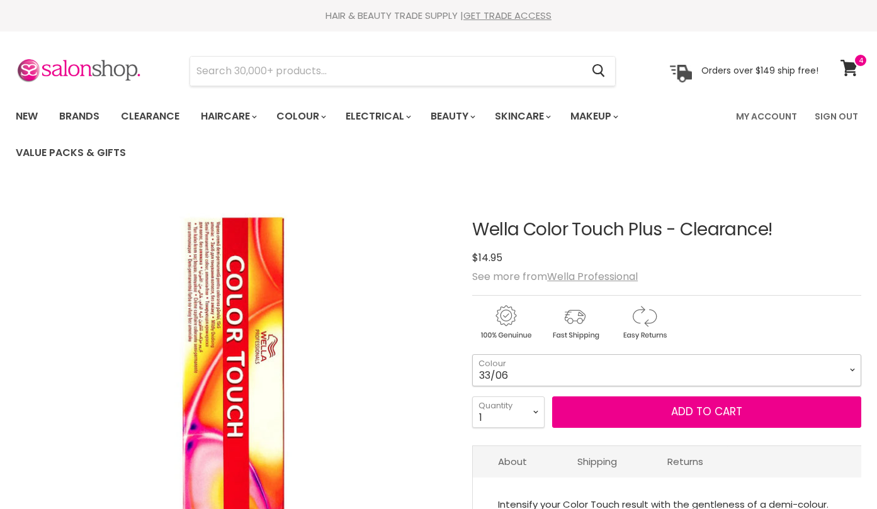
click at [853, 370] on select "33/06 44/05 44/06" at bounding box center [666, 369] width 389 height 31
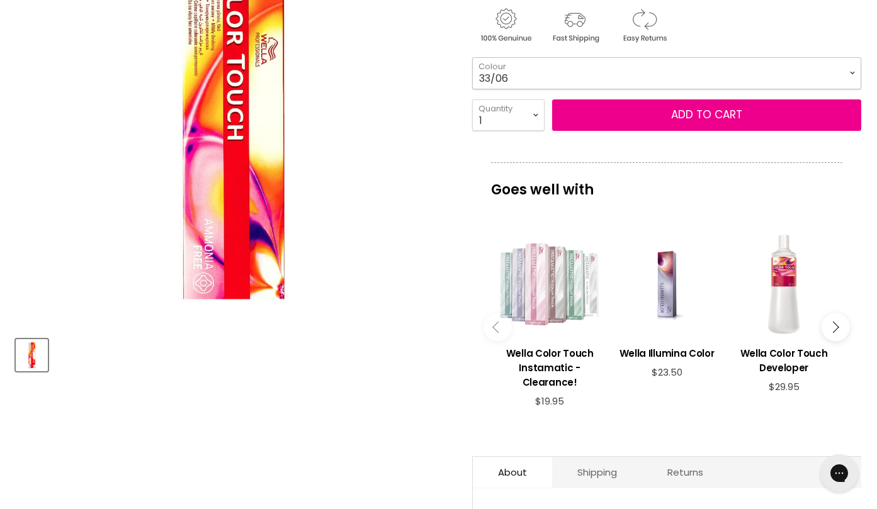
scroll to position [375, 0]
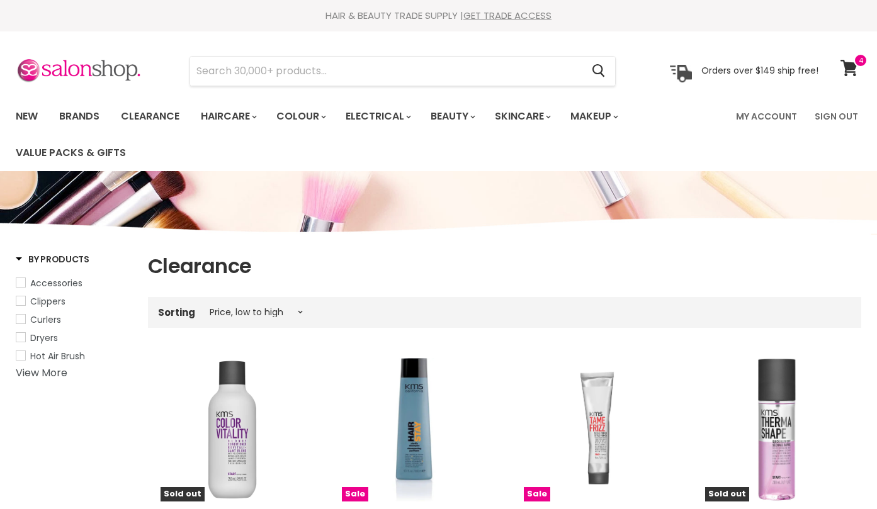
select select "price-ascending"
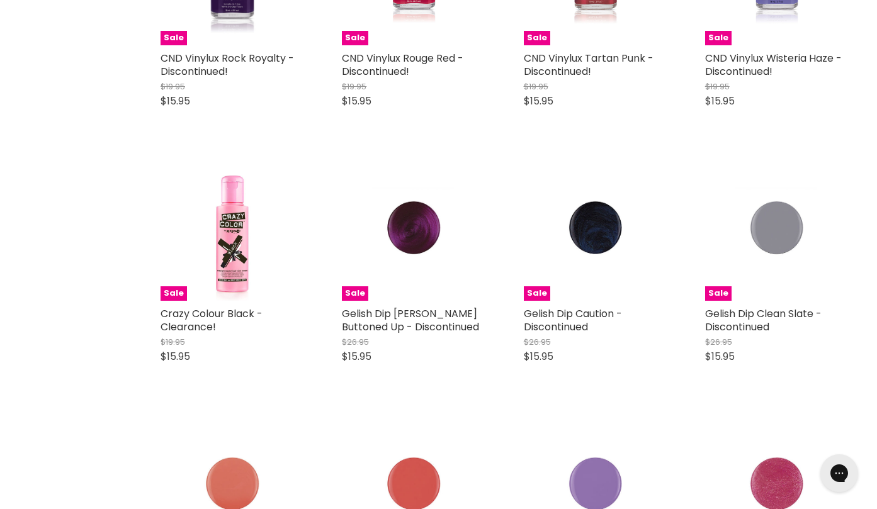
scroll to position [2047, 0]
